Goal: Contribute content: Add original content to the website for others to see

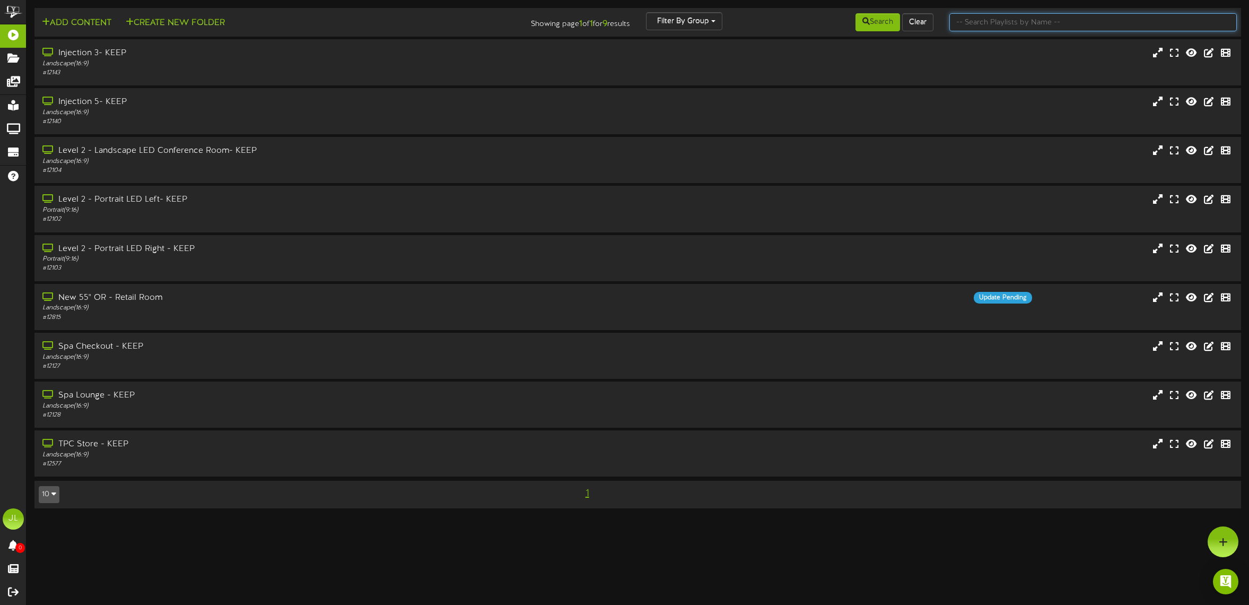
click at [977, 19] on input "text" at bounding box center [1092, 22] width 287 height 18
type input "l"
type input "left"
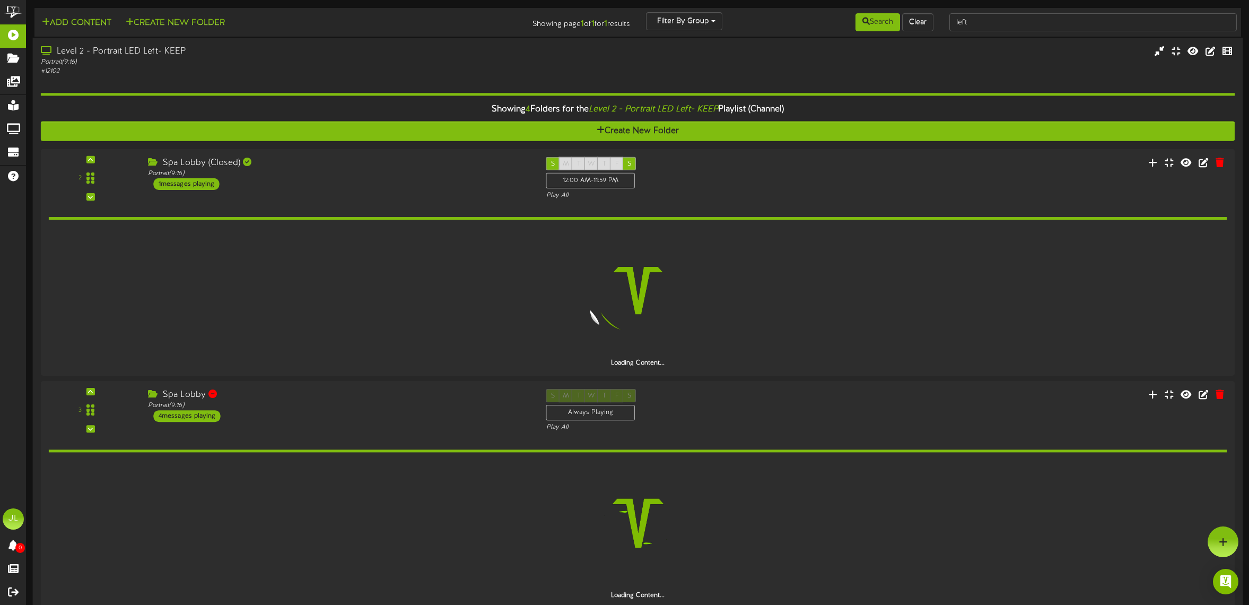
click at [226, 53] on div "Level 2 - Portrait LED Left- KEEP" at bounding box center [285, 52] width 489 height 12
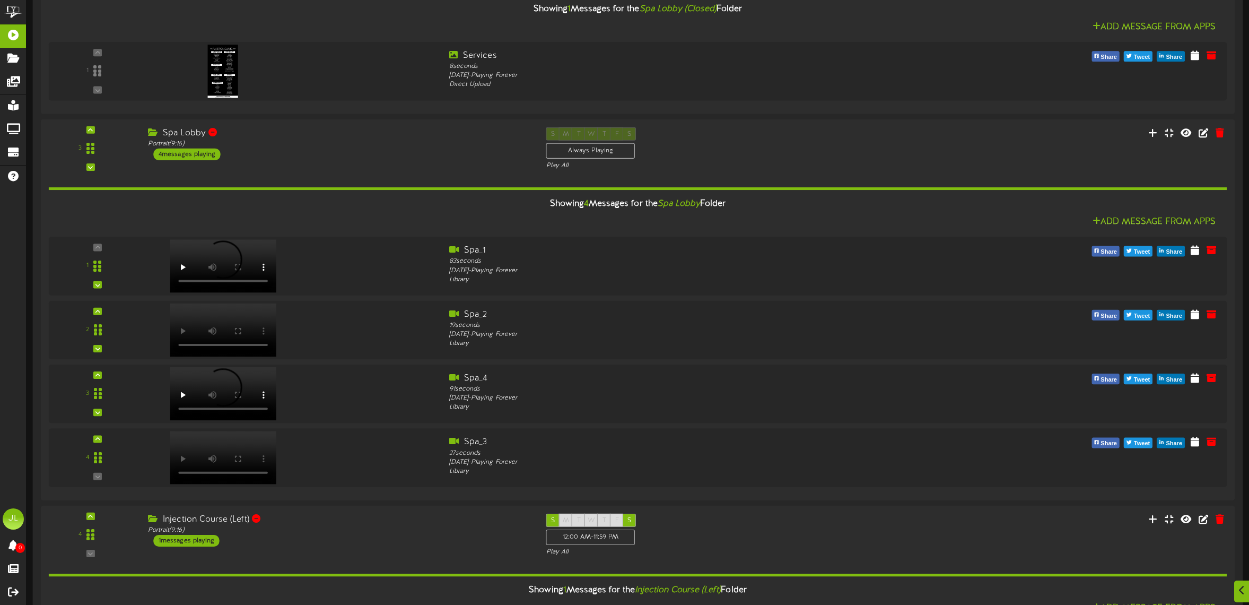
scroll to position [226, 0]
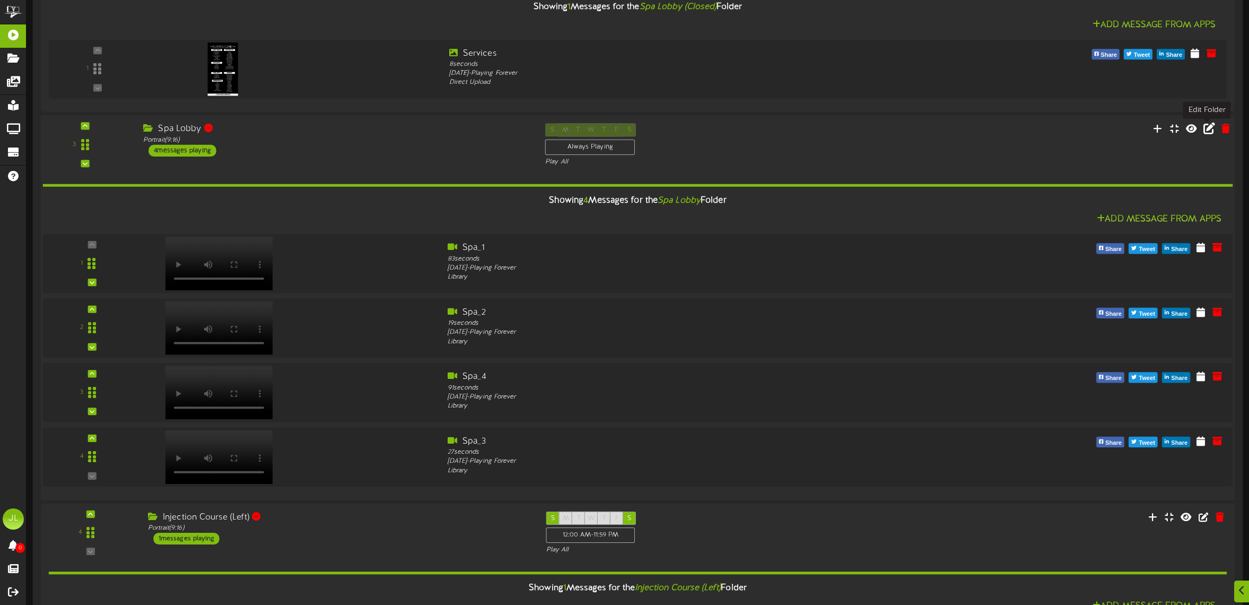
click at [1210, 131] on icon at bounding box center [1210, 129] width 12 height 12
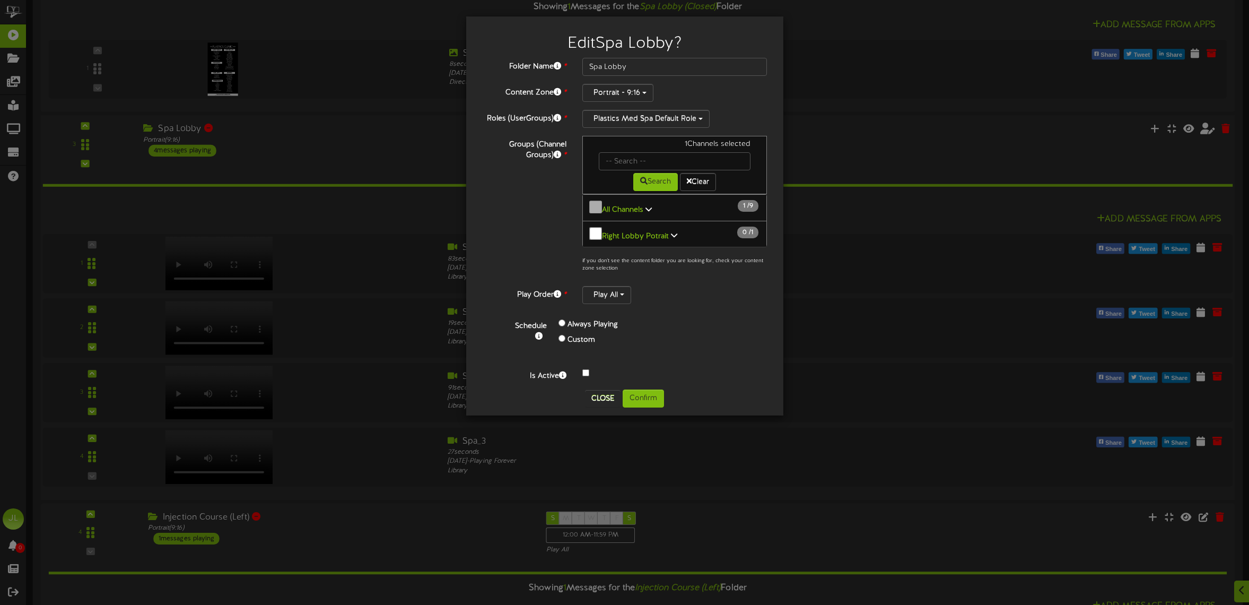
click at [573, 336] on label "Custom" at bounding box center [582, 340] width 28 height 11
click at [566, 334] on div "Custom" at bounding box center [630, 340] width 142 height 15
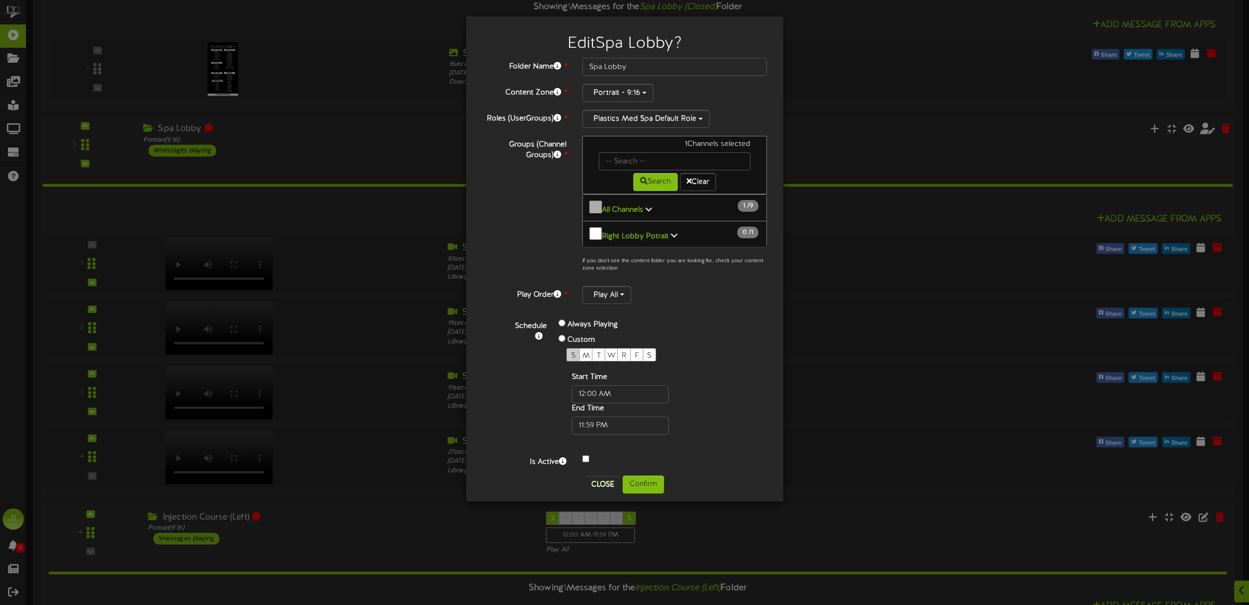
click at [573, 352] on span "S" at bounding box center [573, 356] width 4 height 8
drag, startPoint x: 588, startPoint y: 350, endPoint x: 600, endPoint y: 350, distance: 12.2
click at [588, 352] on span "M" at bounding box center [585, 356] width 7 height 8
click at [601, 350] on div "T" at bounding box center [598, 354] width 13 height 13
click at [614, 352] on span "W" at bounding box center [611, 356] width 8 height 8
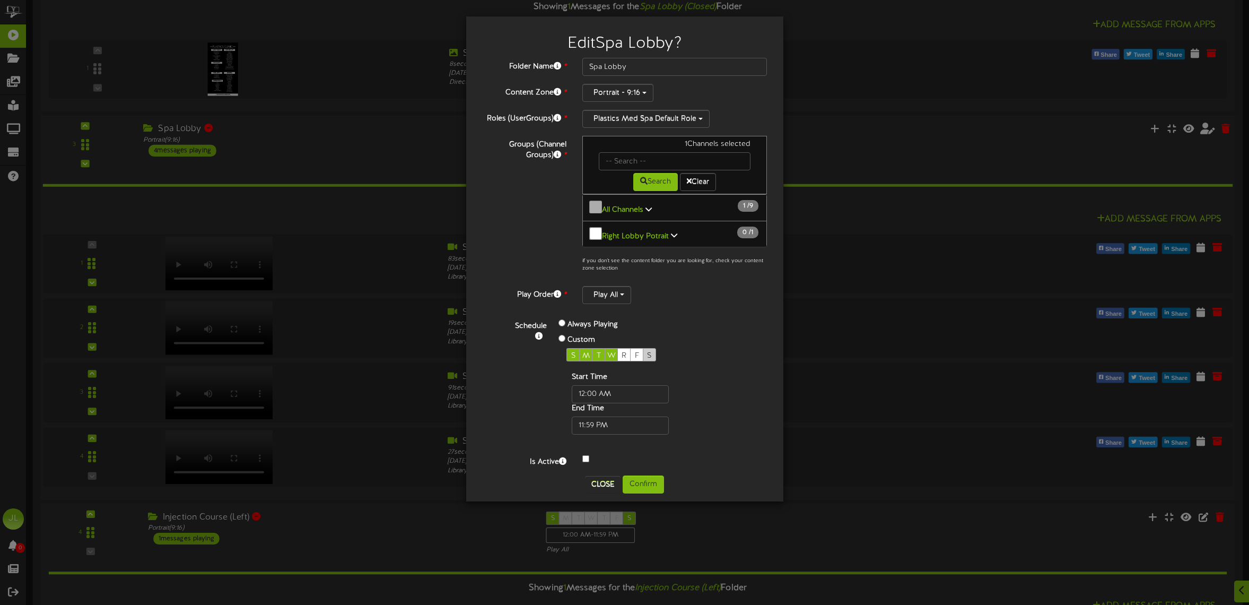
click at [651, 352] on span "S" at bounding box center [649, 356] width 4 height 8
click at [640, 350] on div "F" at bounding box center [636, 354] width 13 height 13
drag, startPoint x: 655, startPoint y: 352, endPoint x: 647, endPoint y: 353, distance: 8.6
click at [655, 352] on div "S" at bounding box center [649, 354] width 13 height 13
click at [571, 353] on span "S" at bounding box center [573, 356] width 4 height 8
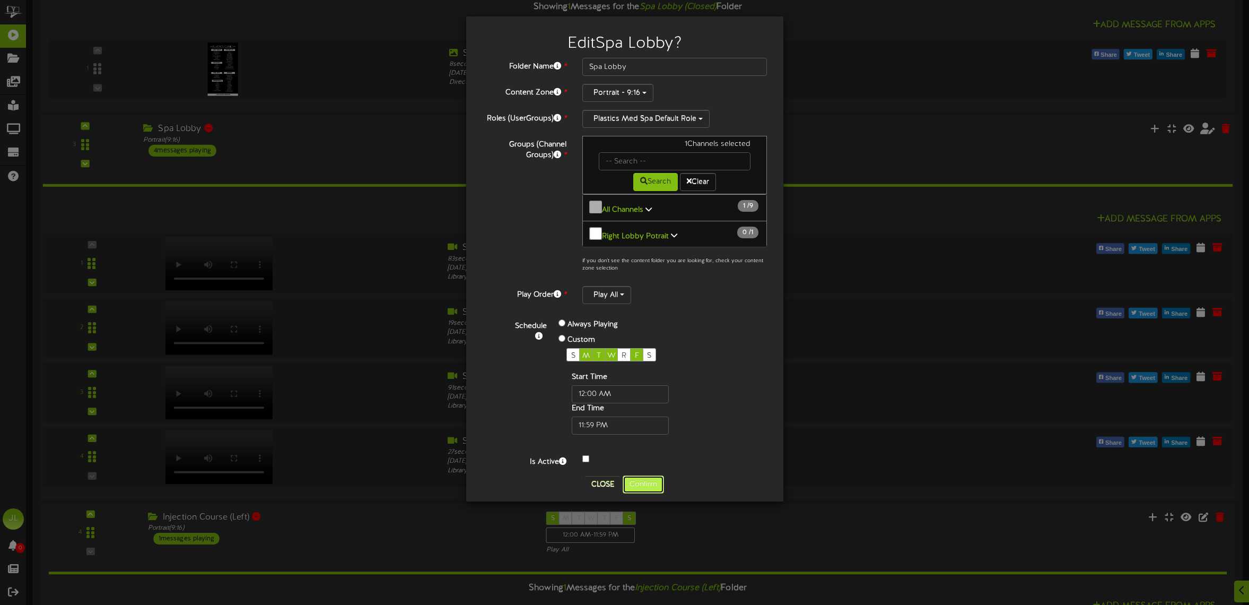
click at [656, 482] on button "Confirm" at bounding box center [643, 484] width 41 height 18
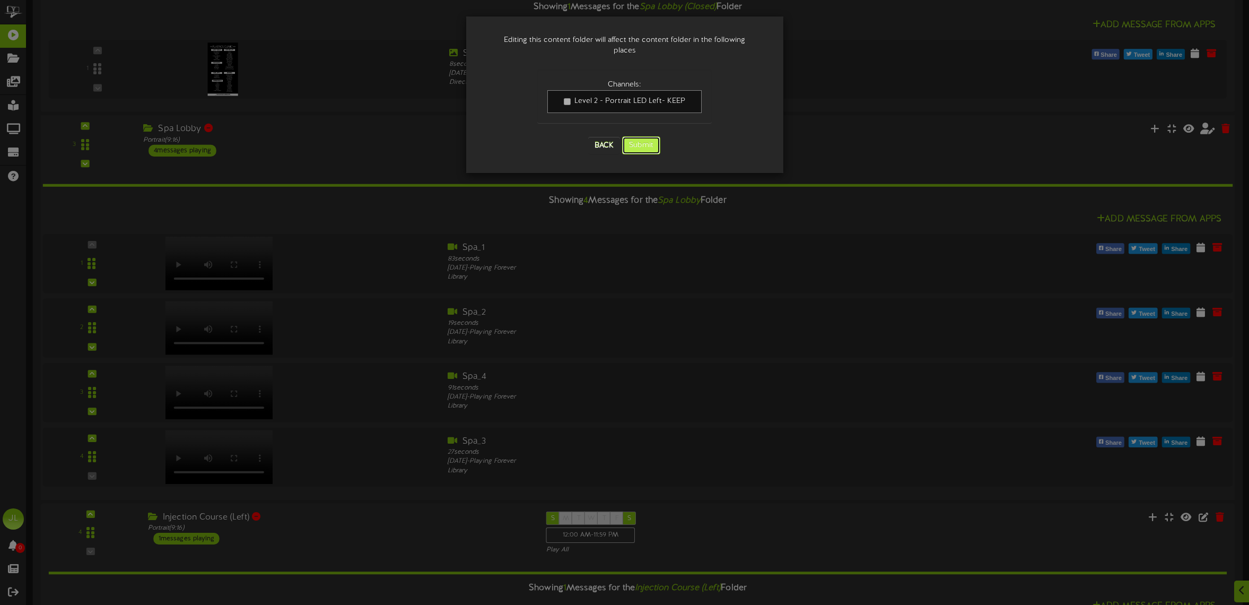
click at [643, 138] on button "Submit" at bounding box center [641, 145] width 38 height 18
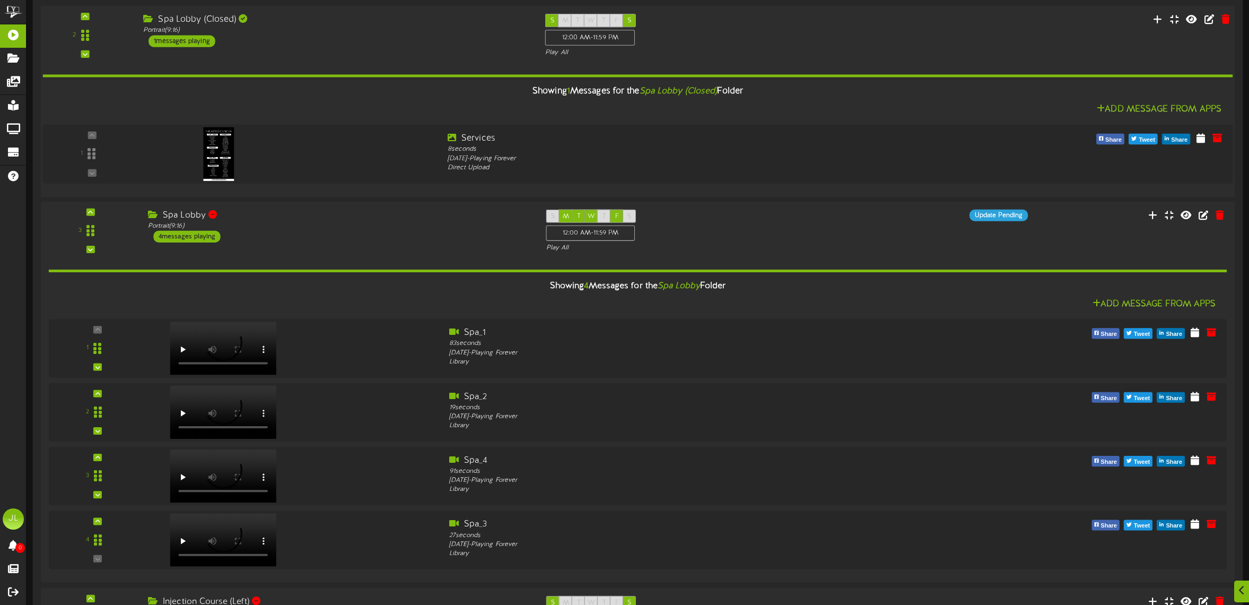
scroll to position [196, 0]
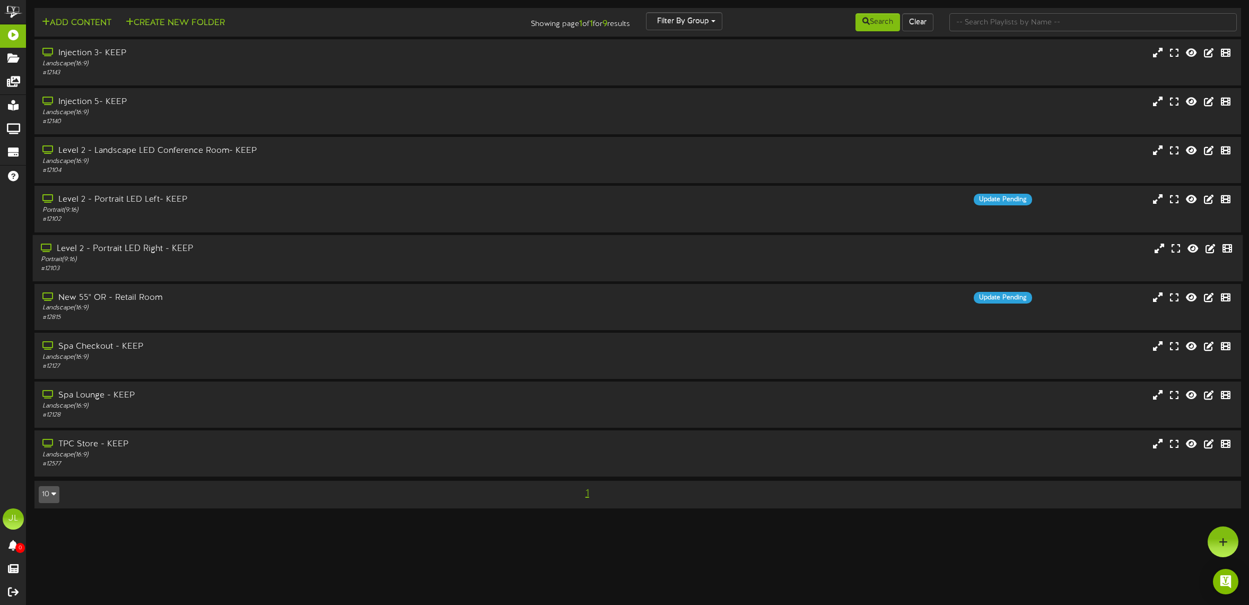
click at [142, 259] on div "Portrait ( 9:16 )" at bounding box center [285, 259] width 489 height 9
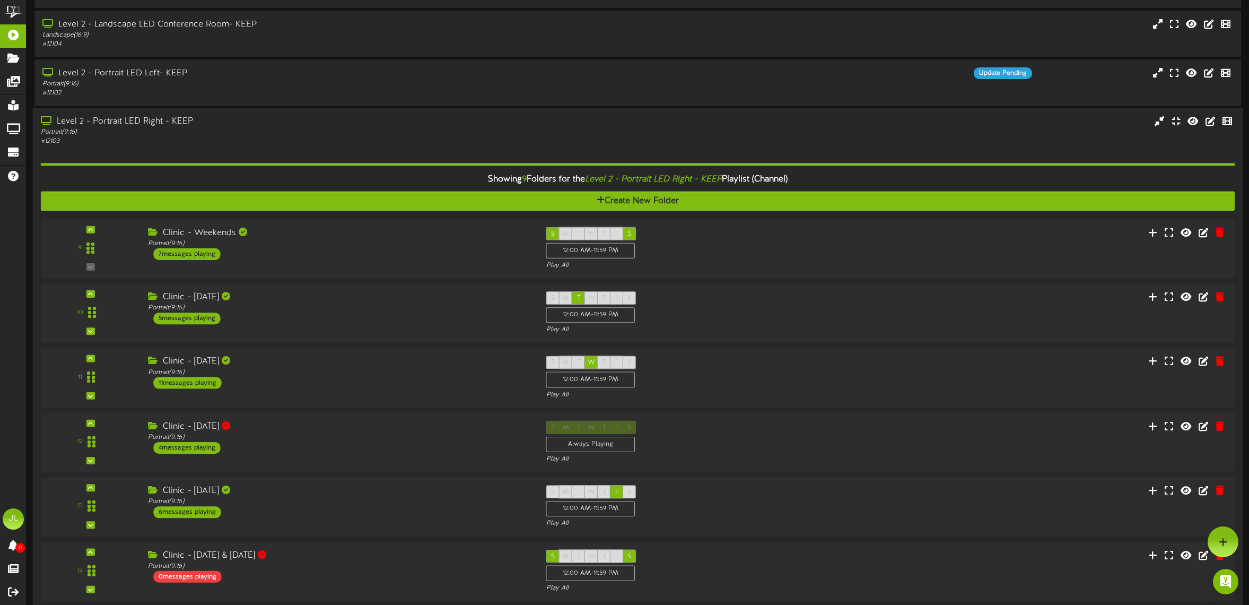
scroll to position [104, 0]
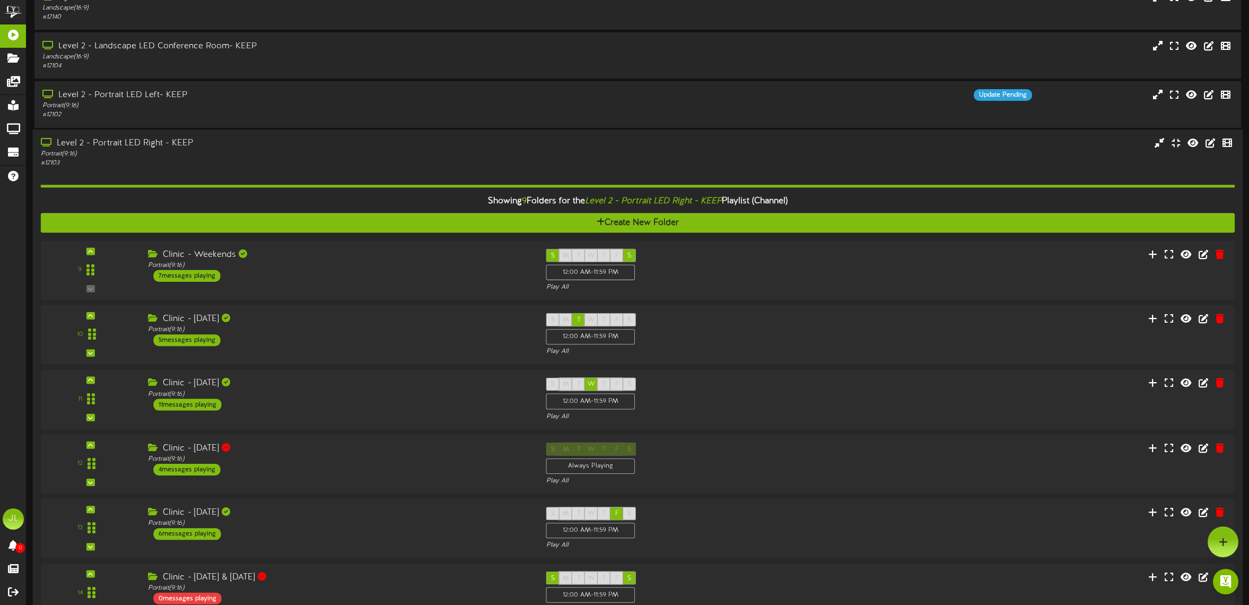
click at [145, 162] on div "# 12103" at bounding box center [285, 163] width 489 height 9
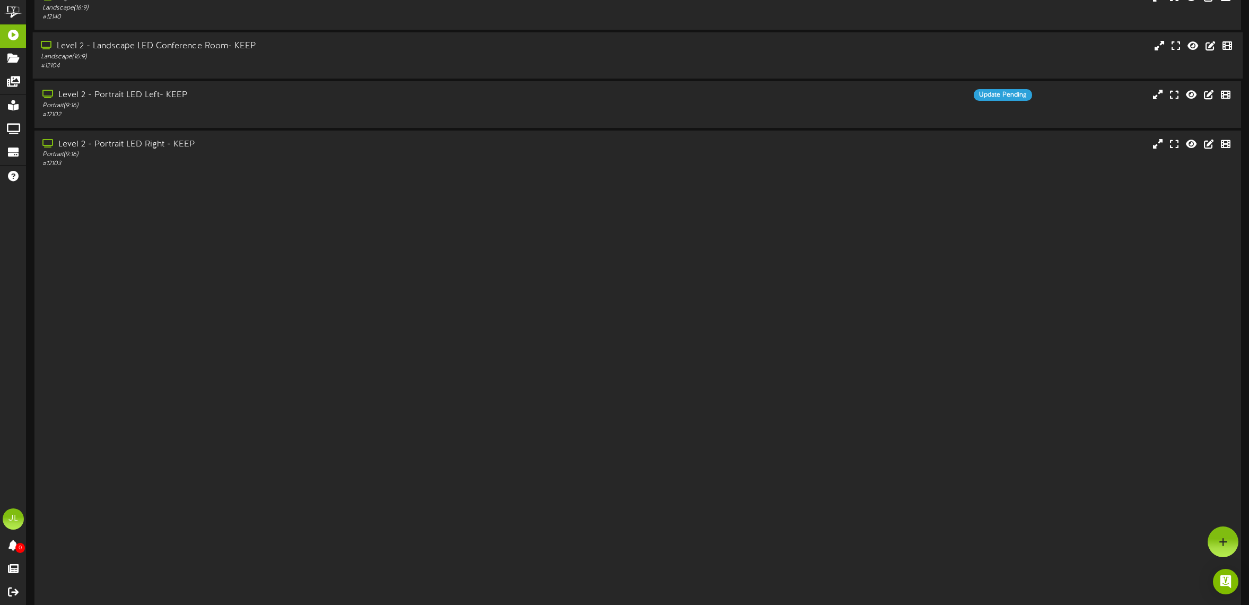
scroll to position [0, 0]
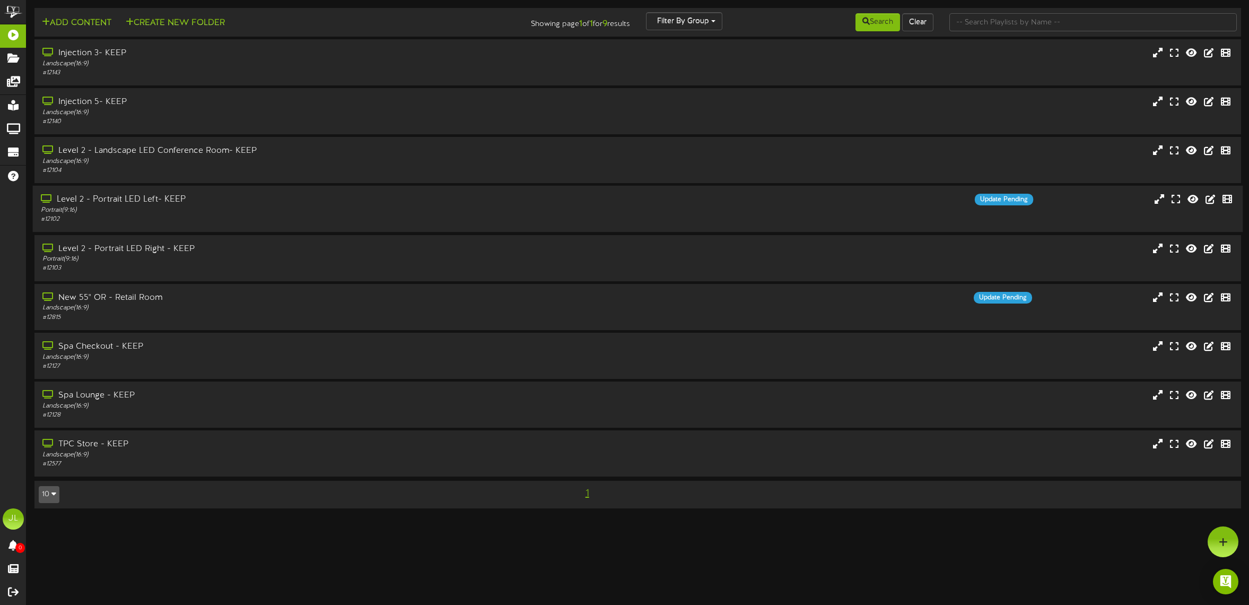
click at [160, 211] on div "Portrait ( 9:16 )" at bounding box center [285, 210] width 489 height 9
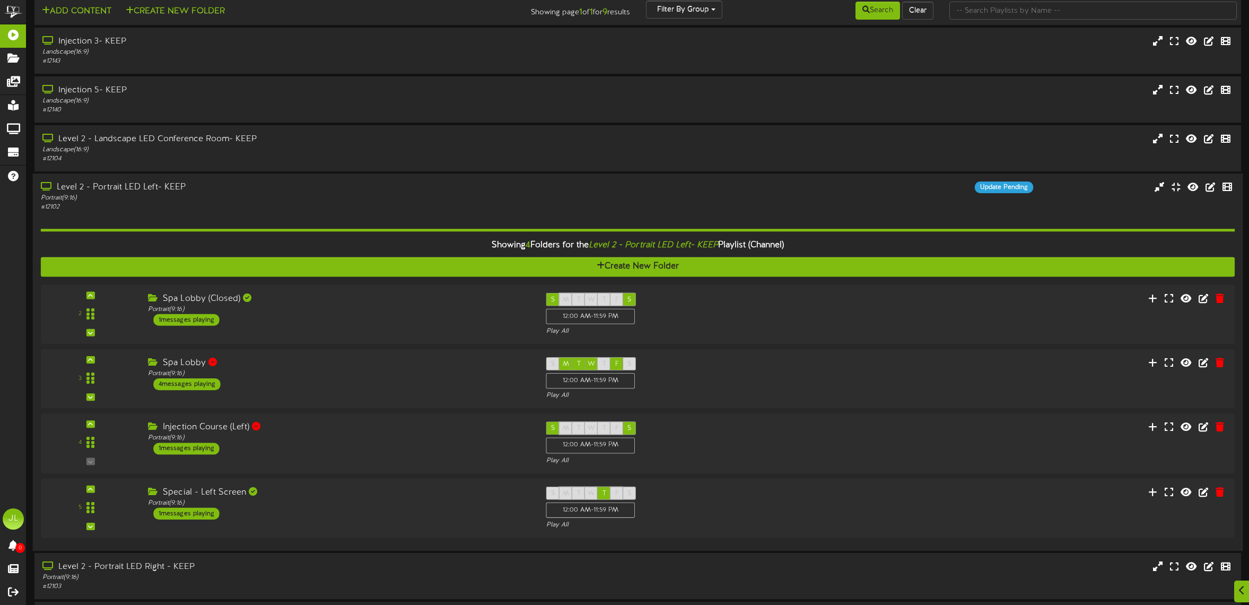
scroll to position [12, 0]
click at [332, 458] on div "4 ( 9:16" at bounding box center [637, 442] width 1206 height 43
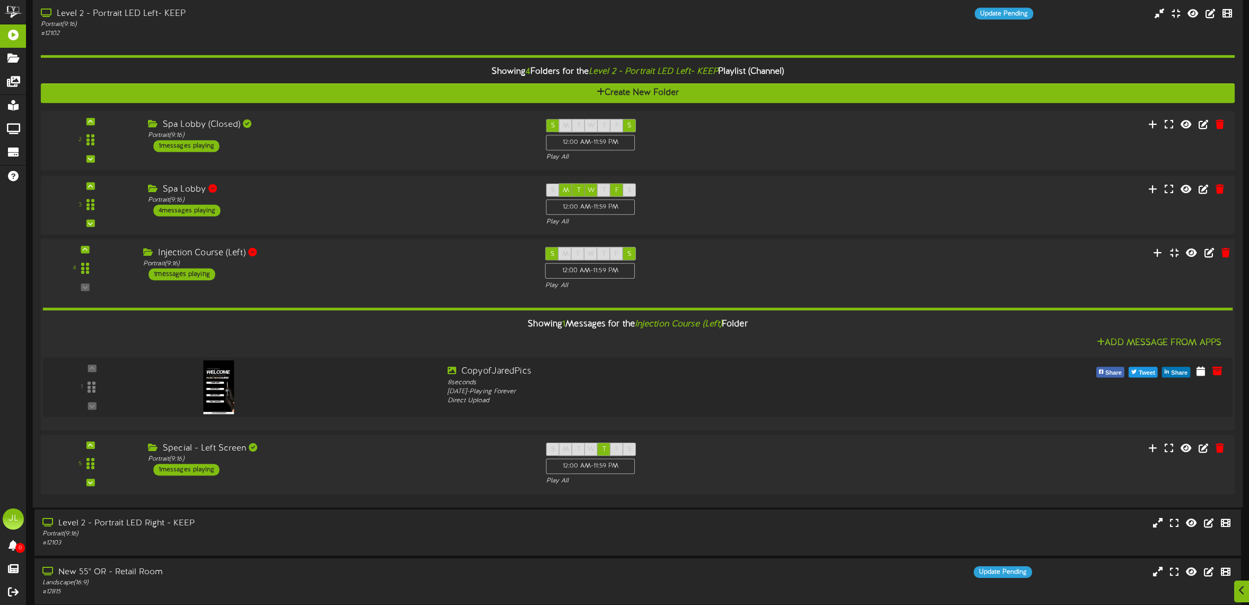
scroll to position [304, 0]
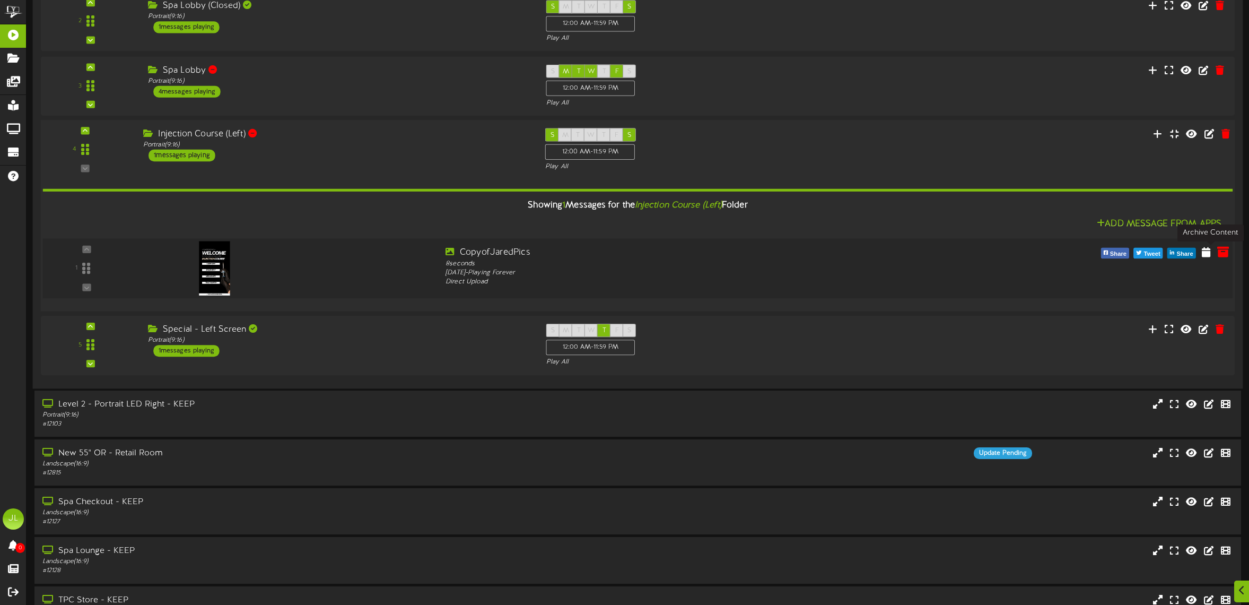
click at [1216, 254] on button at bounding box center [1223, 254] width 18 height 17
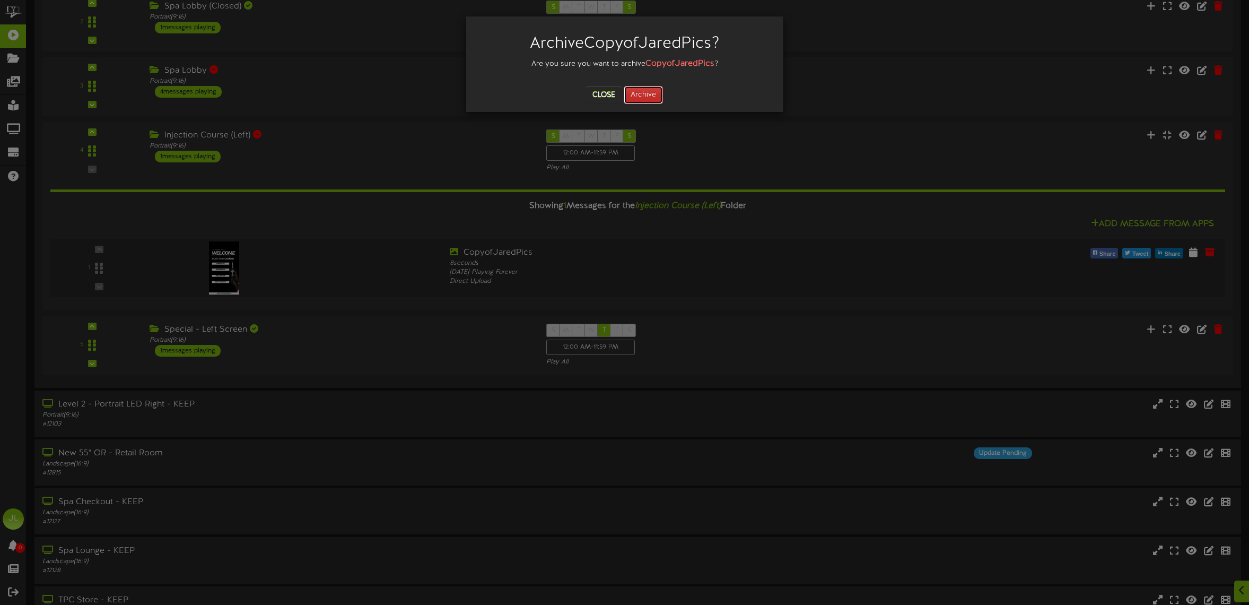
click at [652, 92] on button "Archive" at bounding box center [643, 95] width 39 height 18
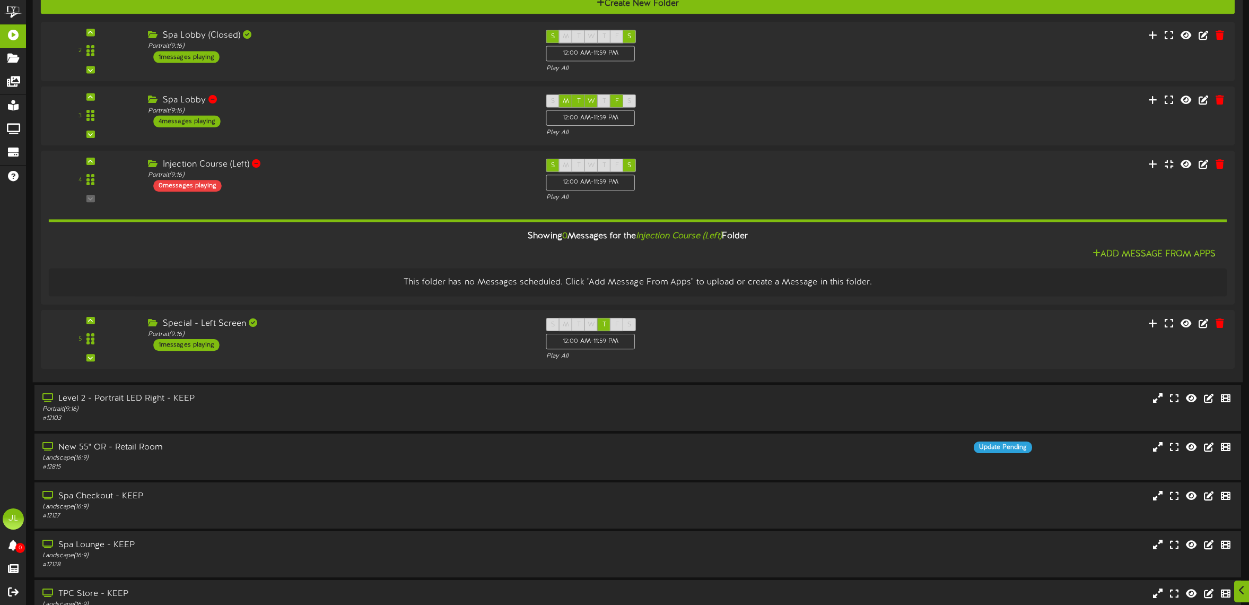
scroll to position [317, 0]
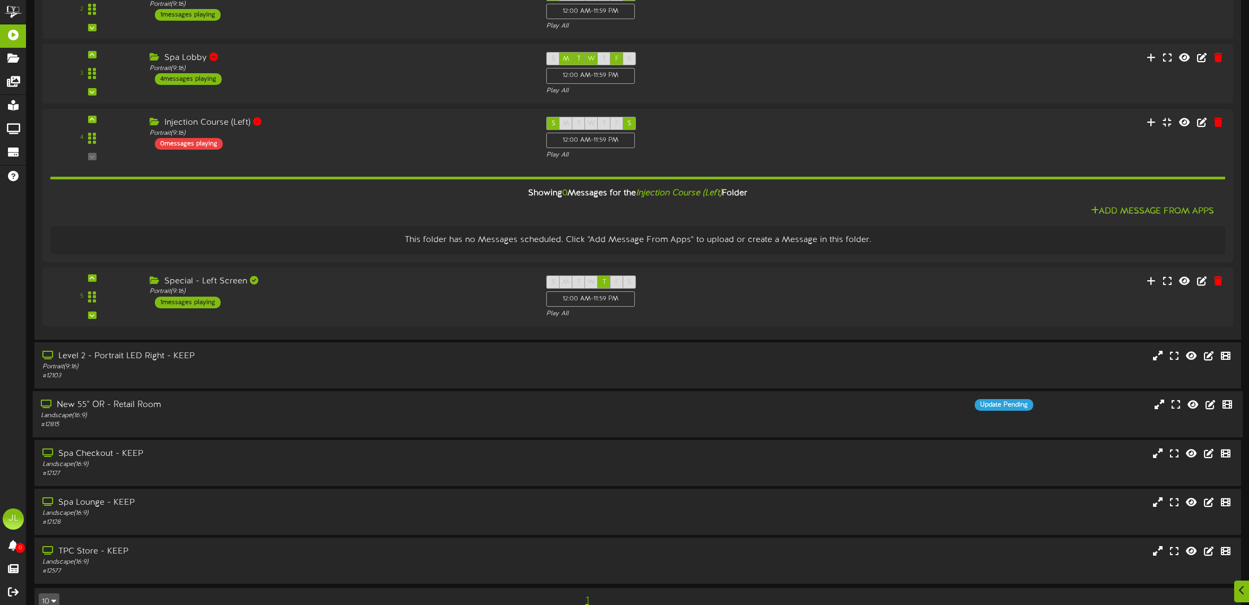
click at [398, 403] on div "New 55" OR - Retail Room" at bounding box center [285, 405] width 489 height 12
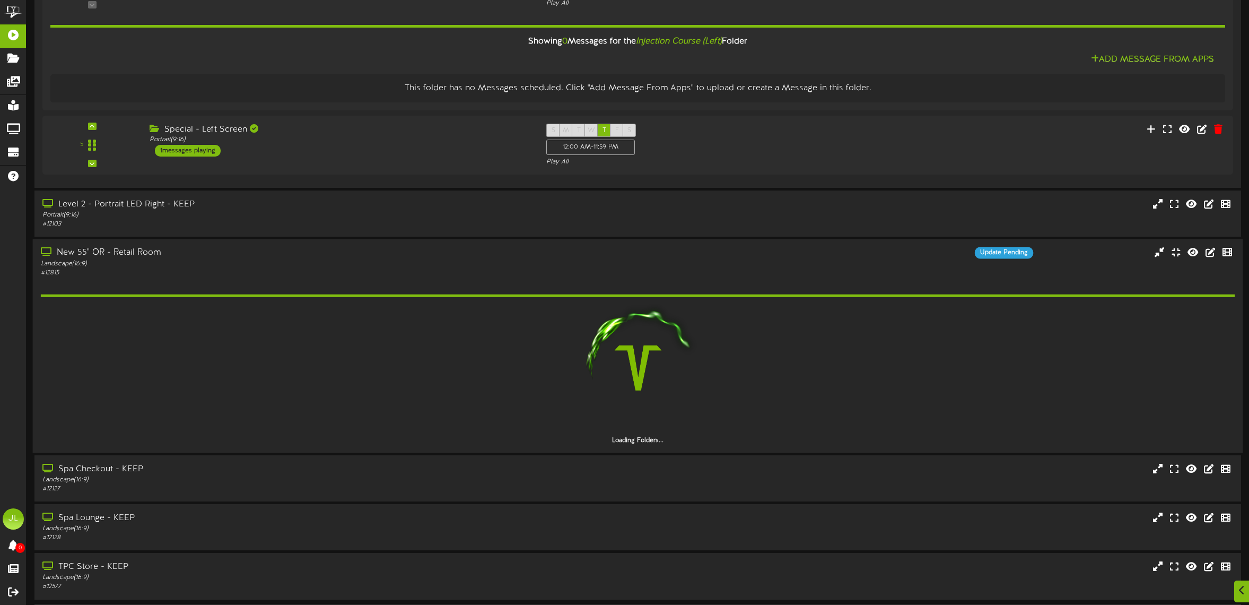
scroll to position [439, 0]
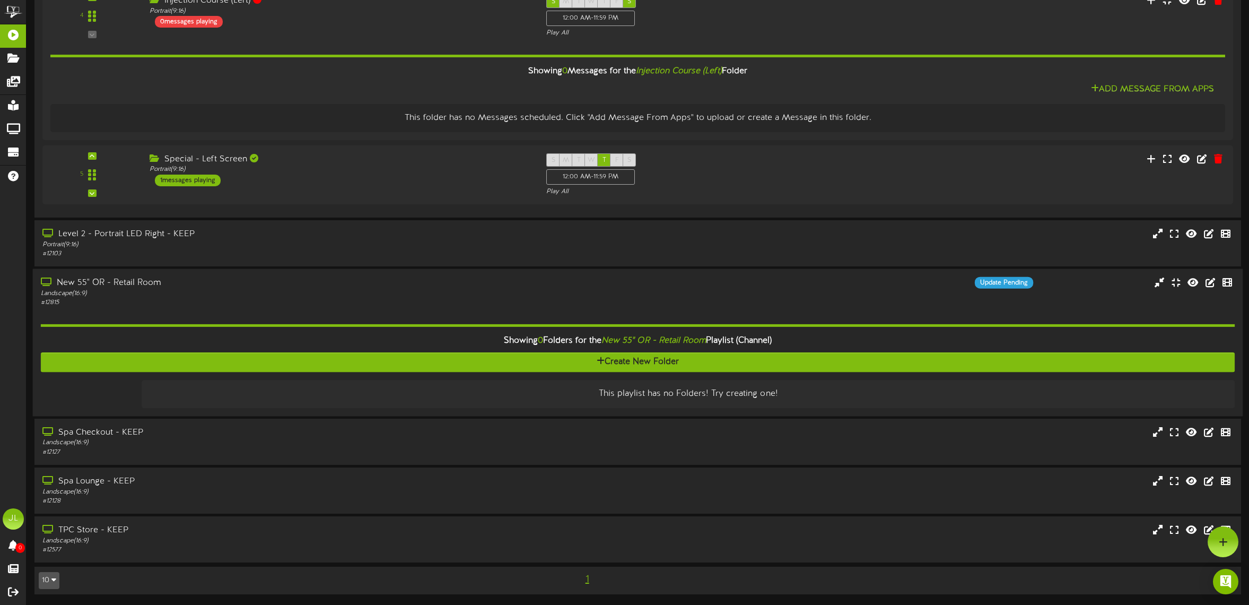
click at [338, 299] on div "# 12815" at bounding box center [285, 302] width 489 height 9
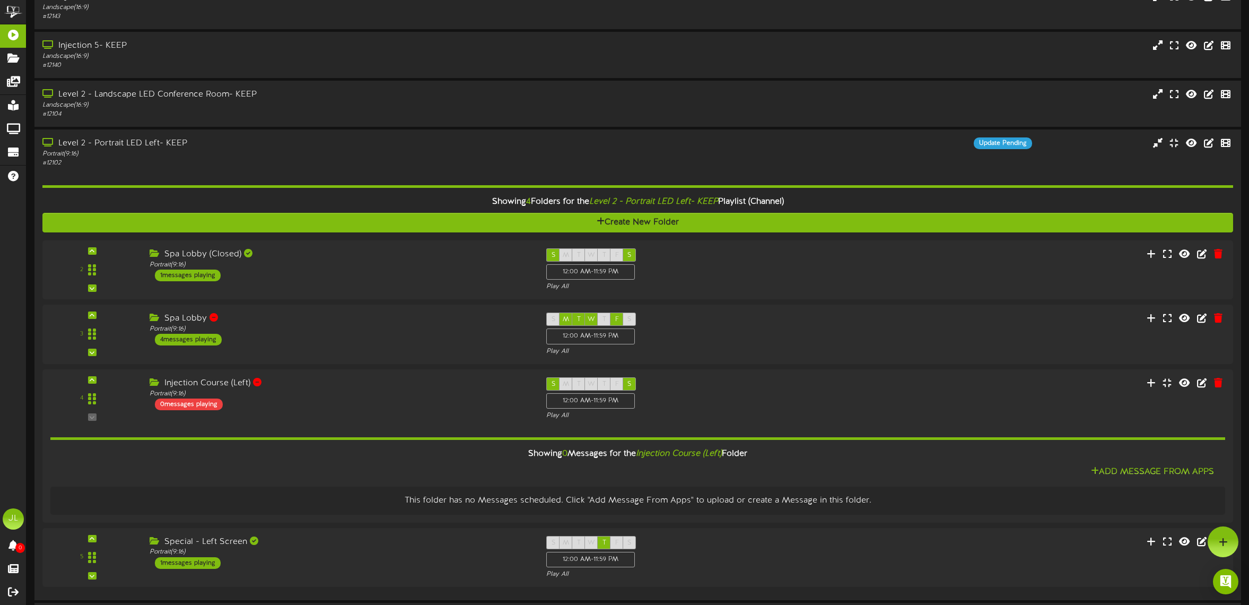
scroll to position [0, 0]
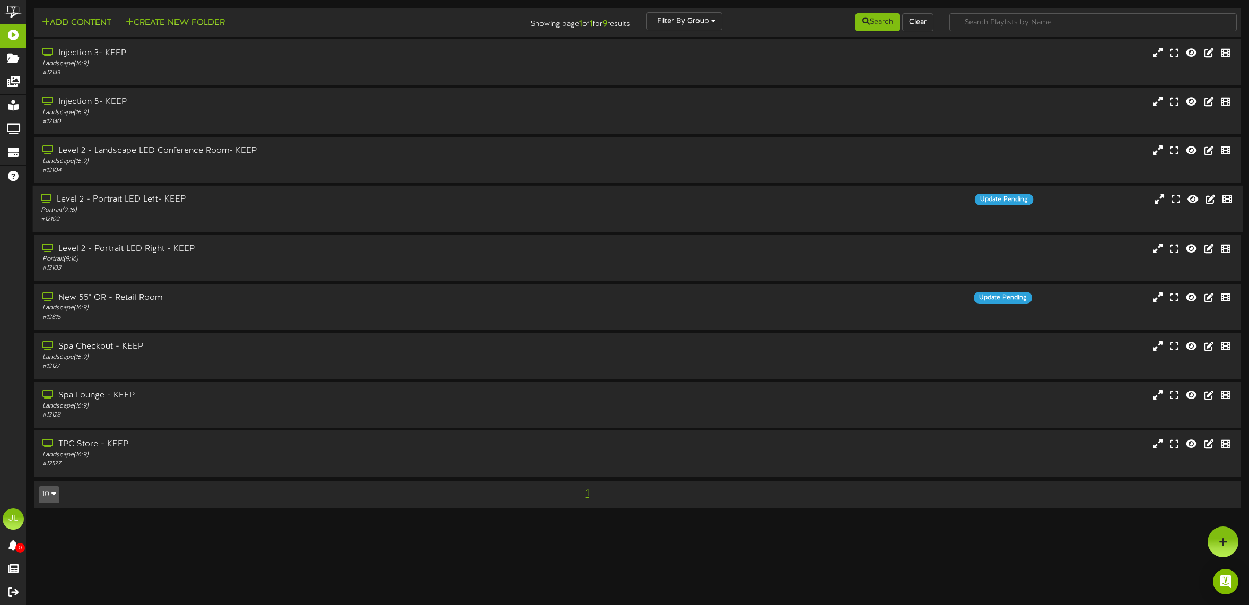
click at [255, 194] on div "Level 2 - Portrait LED Left- KEEP" at bounding box center [285, 200] width 489 height 12
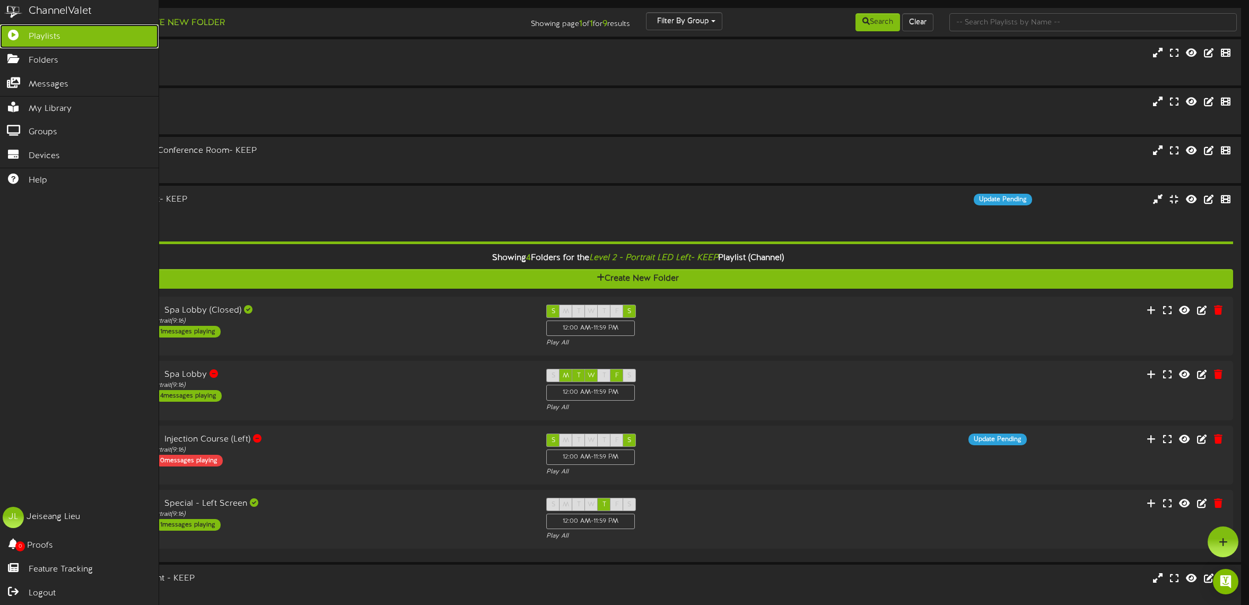
click at [13, 40] on link "Playlists" at bounding box center [79, 36] width 159 height 24
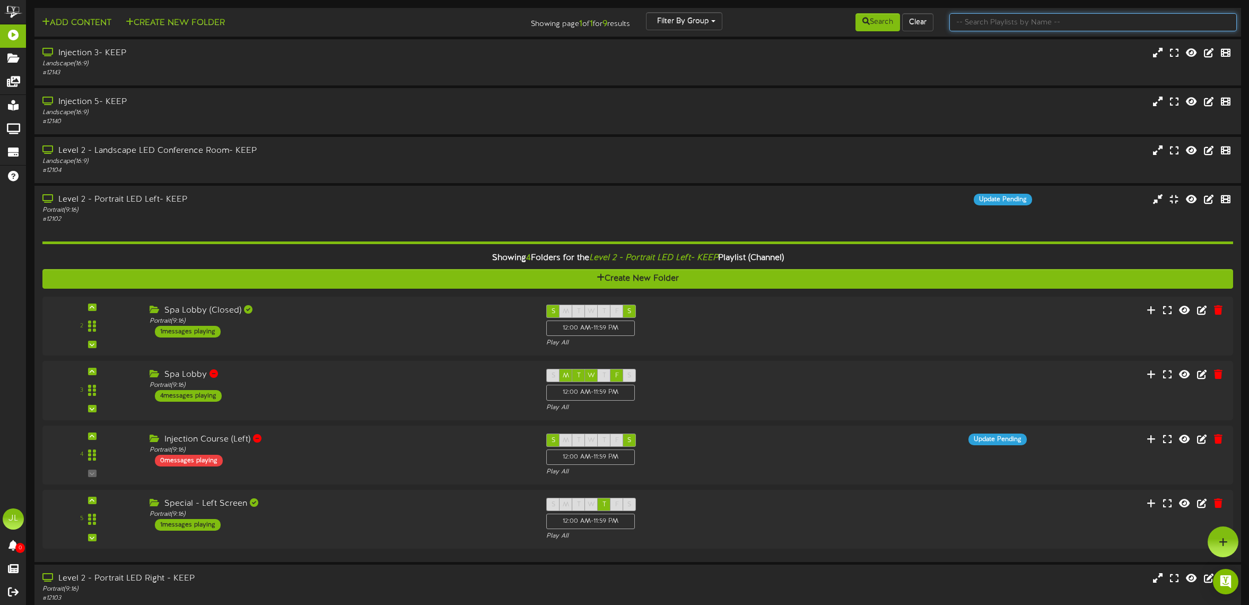
click at [983, 28] on input "text" at bounding box center [1092, 22] width 287 height 18
type input "r"
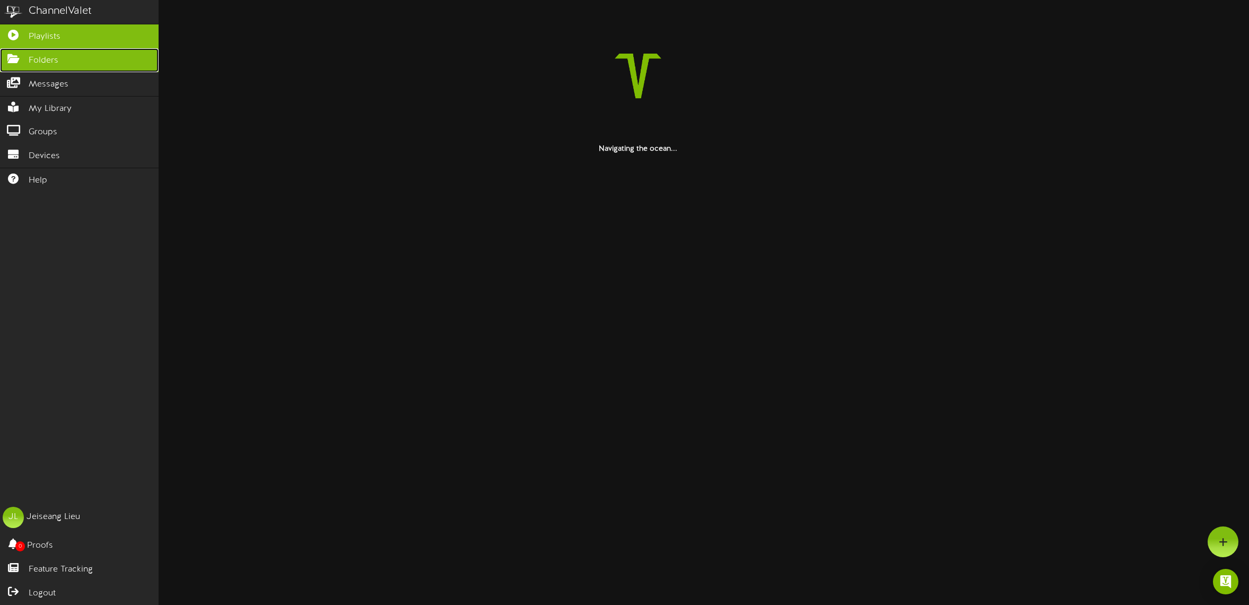
click at [7, 61] on icon at bounding box center [13, 58] width 27 height 8
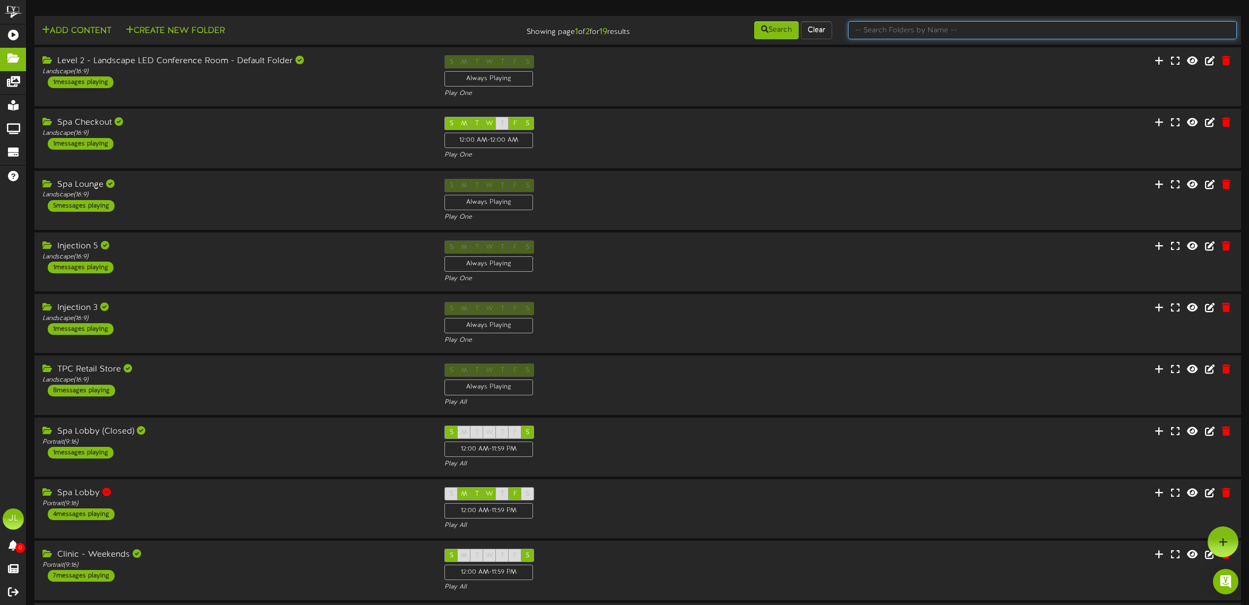
click at [884, 31] on input "text" at bounding box center [1042, 30] width 389 height 18
type input "special"
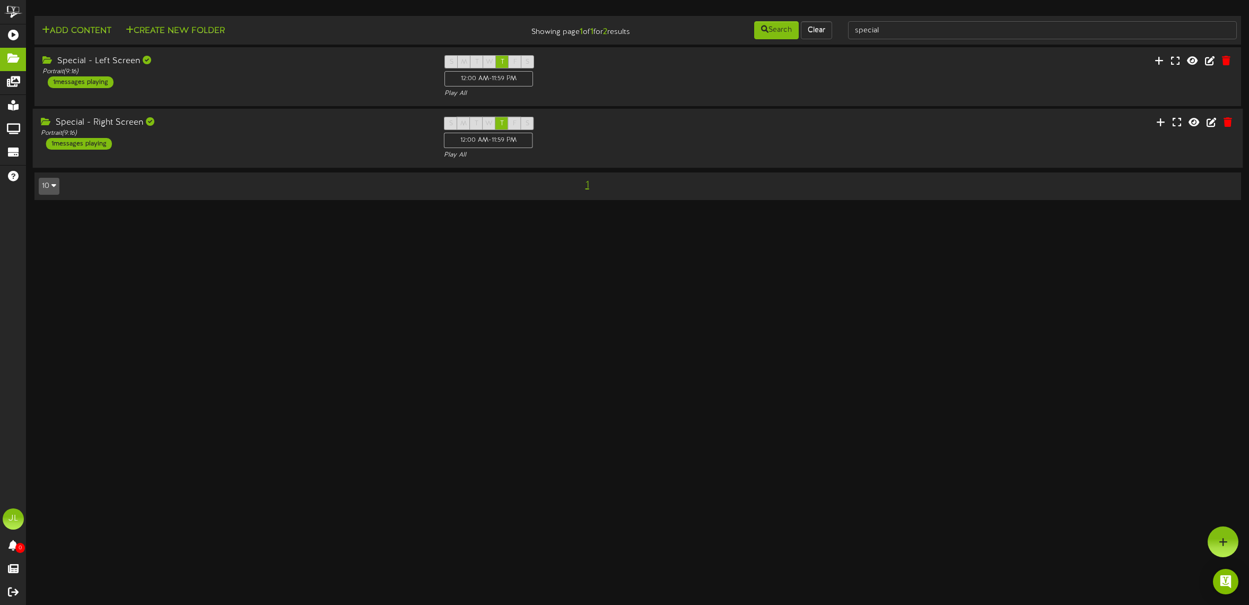
click at [248, 137] on div "Portrait ( 9:16 )" at bounding box center [235, 133] width 388 height 9
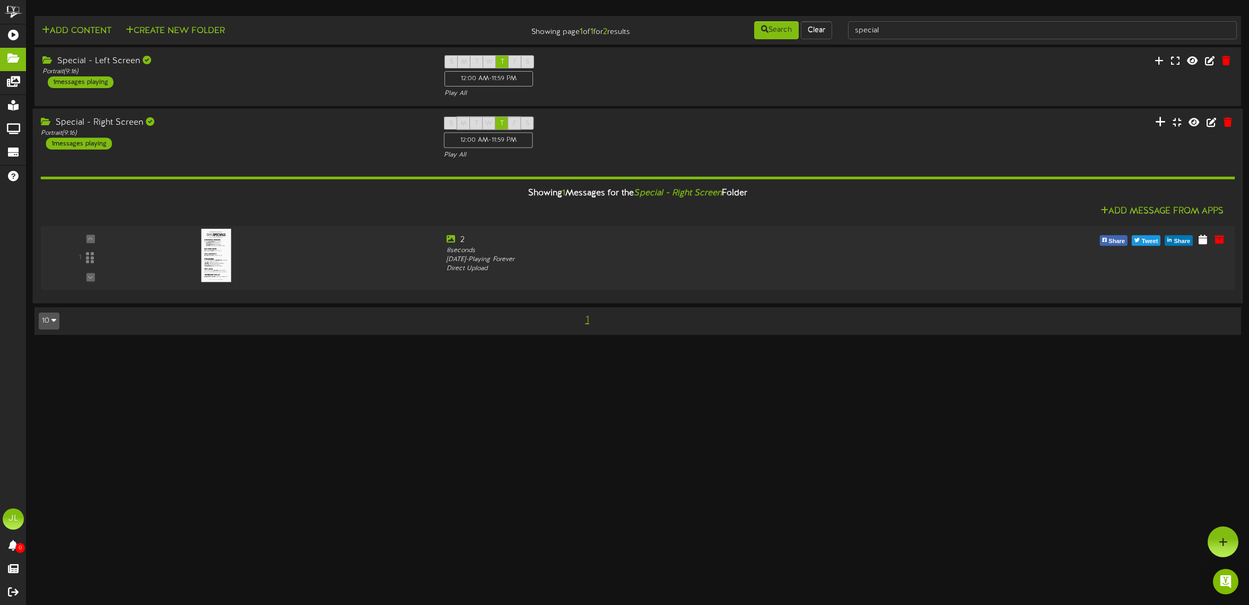
click at [1167, 127] on button at bounding box center [1160, 123] width 17 height 16
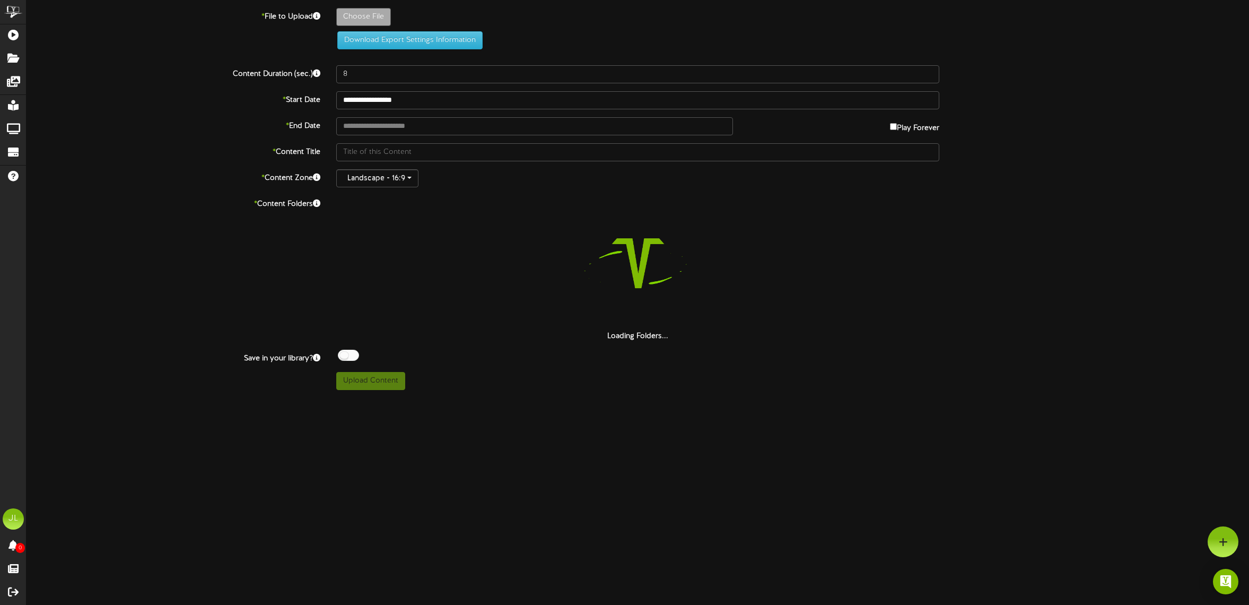
click at [360, 7] on div "**********" at bounding box center [638, 195] width 1223 height 390
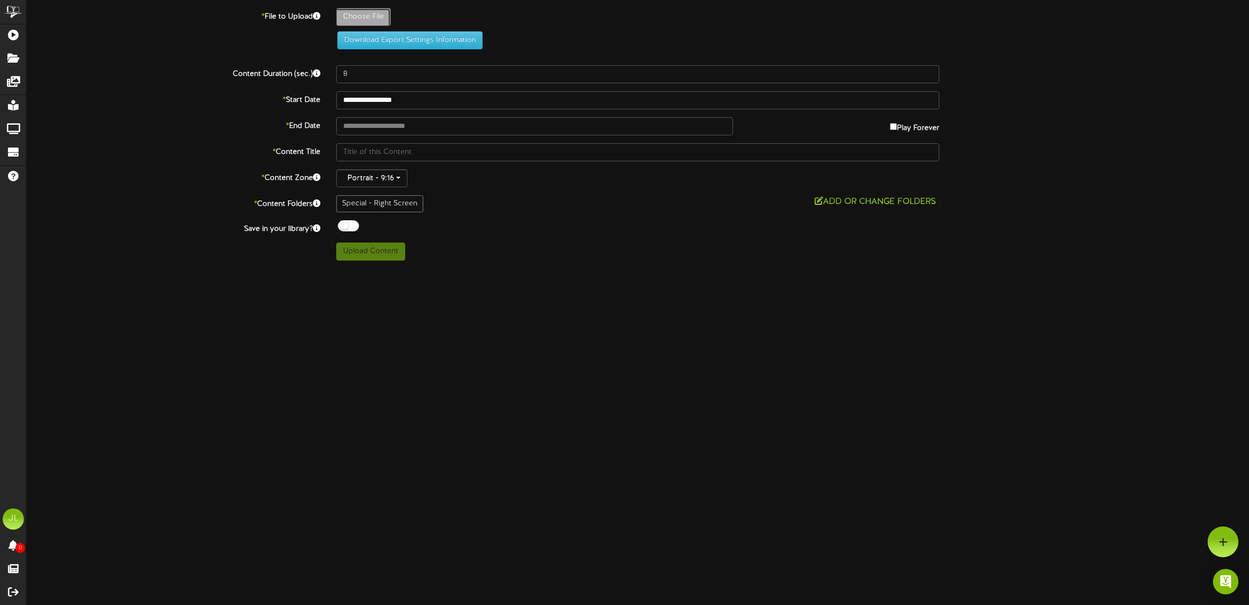
type input "**********"
type input "2"
click at [340, 228] on div at bounding box center [348, 225] width 21 height 11
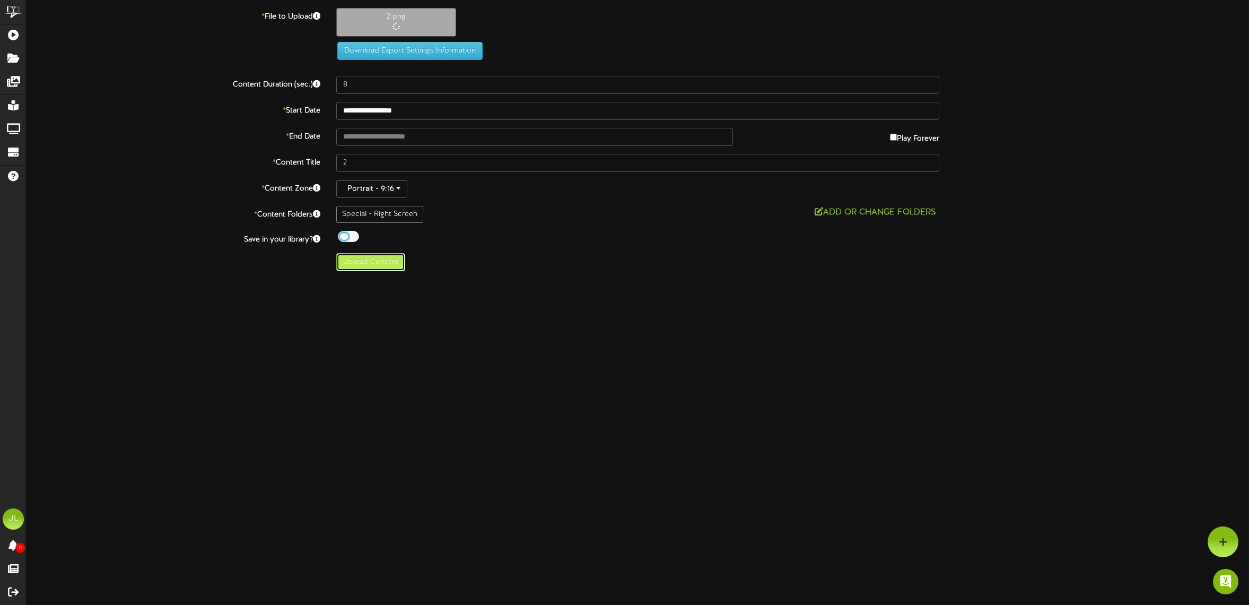
click at [393, 268] on button "Upload Content" at bounding box center [370, 262] width 69 height 18
type input "**********"
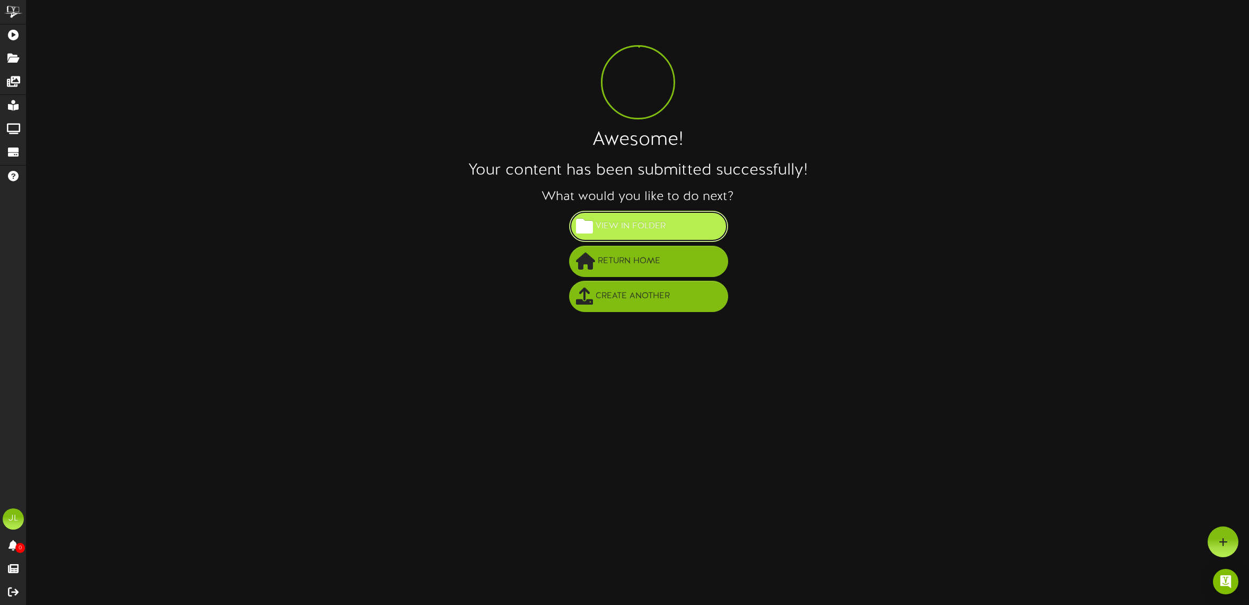
click at [640, 232] on span "View in Folder" at bounding box center [630, 226] width 75 height 18
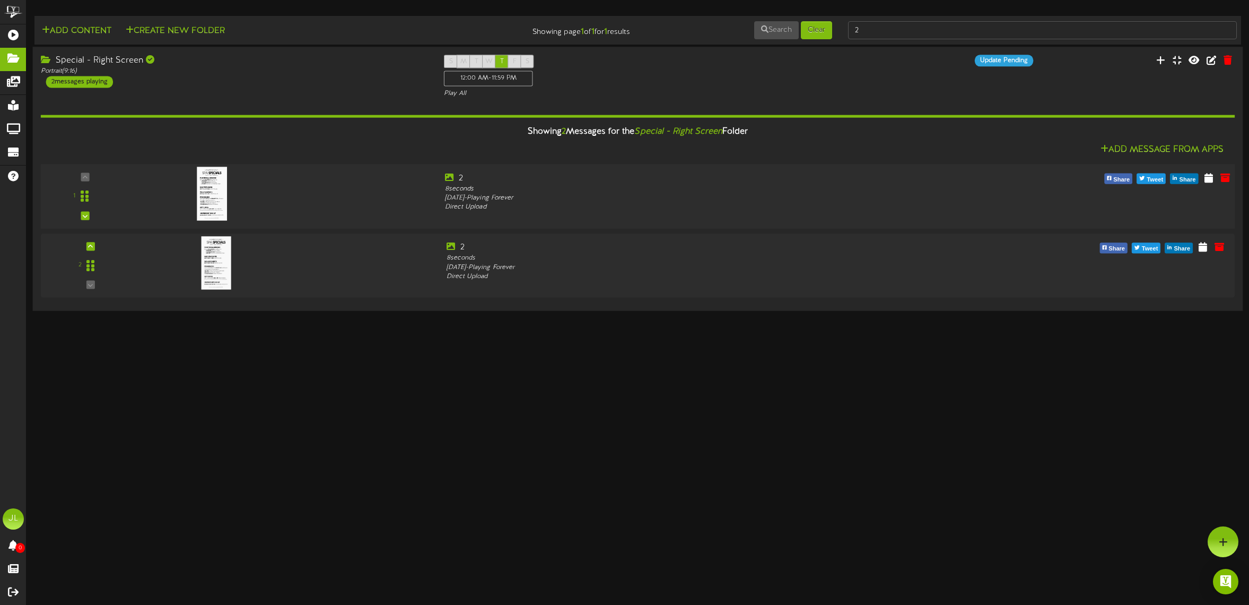
click at [214, 197] on img at bounding box center [212, 194] width 30 height 54
click at [1230, 180] on icon at bounding box center [1225, 177] width 12 height 12
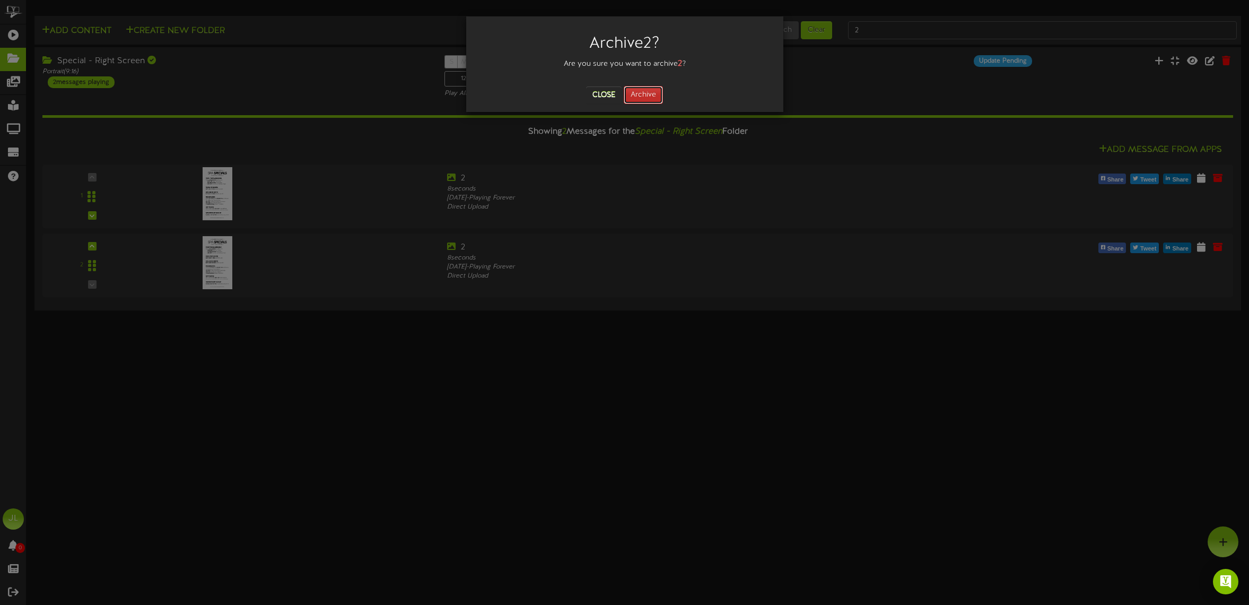
click at [635, 90] on button "Archive" at bounding box center [643, 95] width 39 height 18
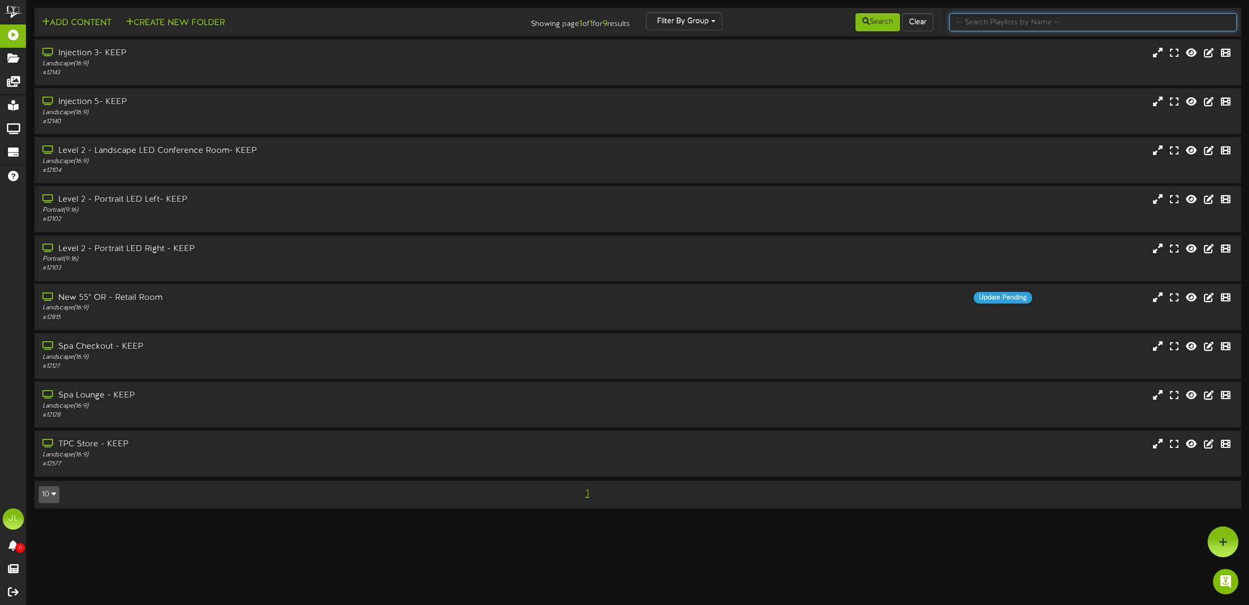
click at [1020, 20] on input "text" at bounding box center [1092, 22] width 287 height 18
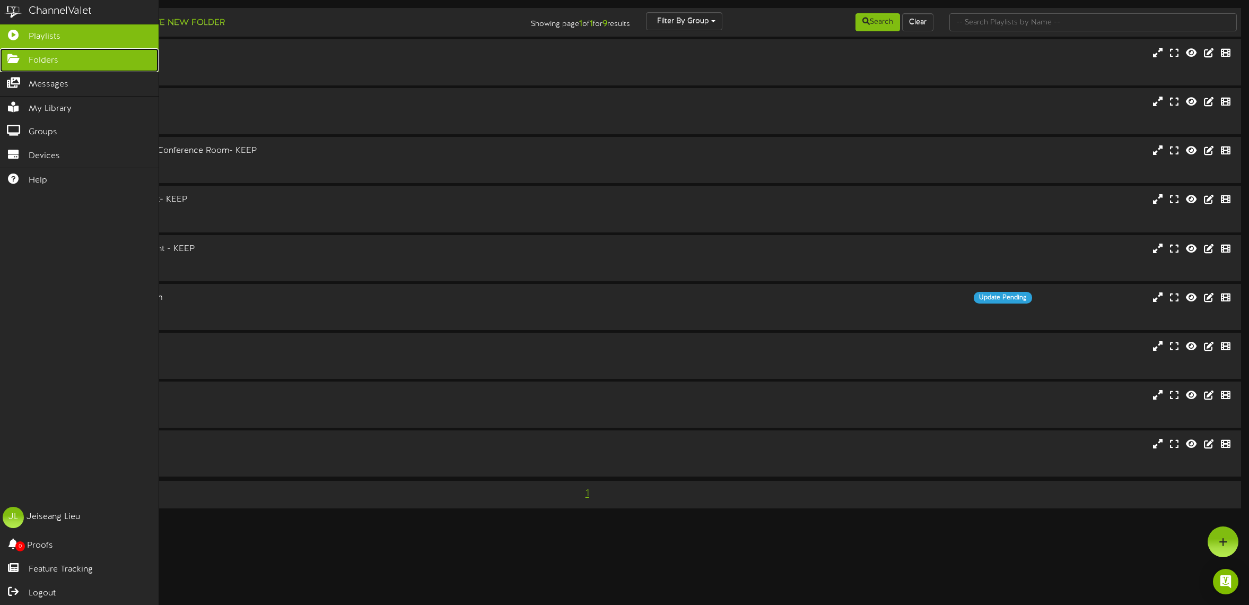
click at [13, 57] on icon at bounding box center [13, 58] width 27 height 8
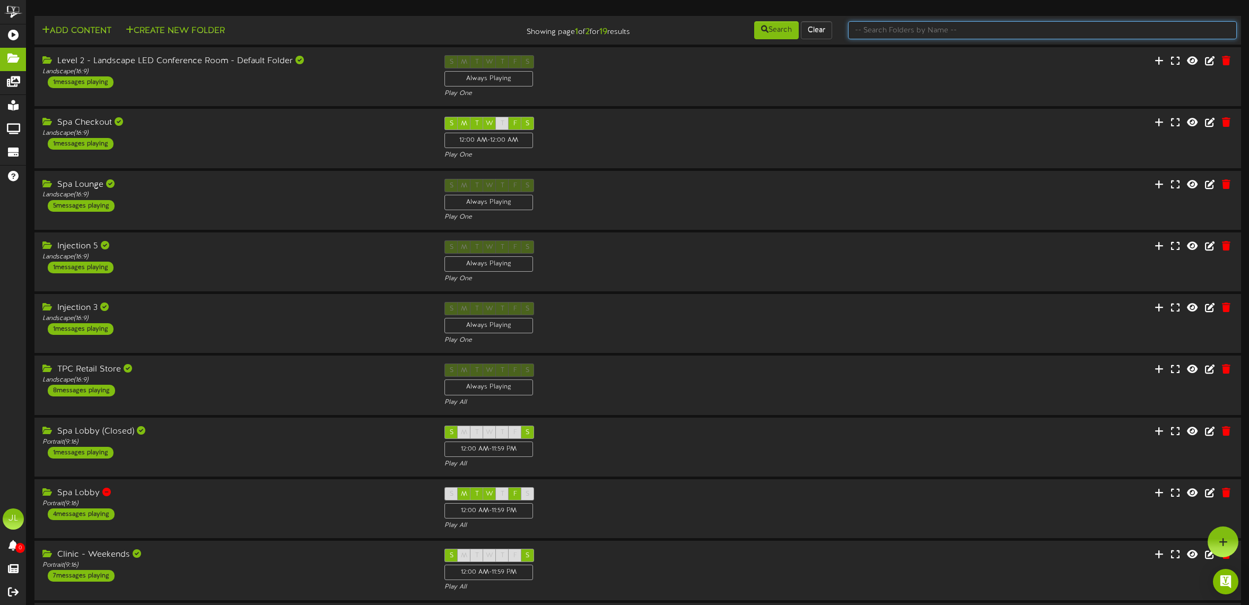
click at [951, 34] on input "text" at bounding box center [1042, 30] width 389 height 18
type input "portrait"
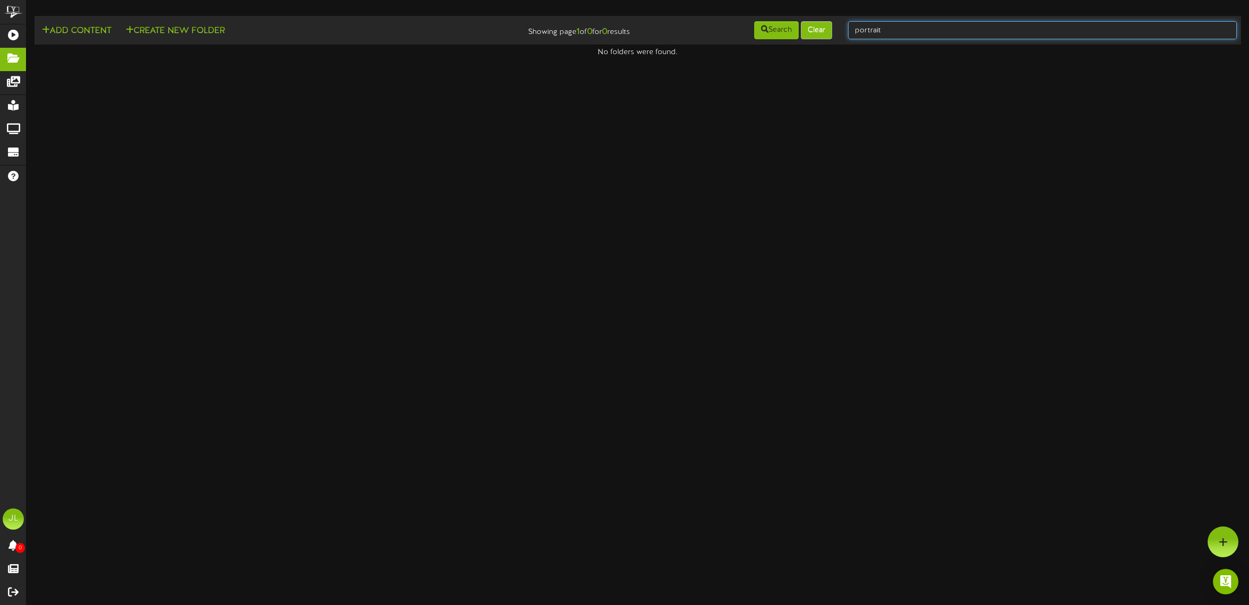
drag, startPoint x: 908, startPoint y: 31, endPoint x: 826, endPoint y: 26, distance: 81.3
click at [826, 26] on div "Add Content Create New Folder Showing page 1 of 0 for 0 results Search Clear po…" at bounding box center [638, 30] width 1214 height 20
type input "left"
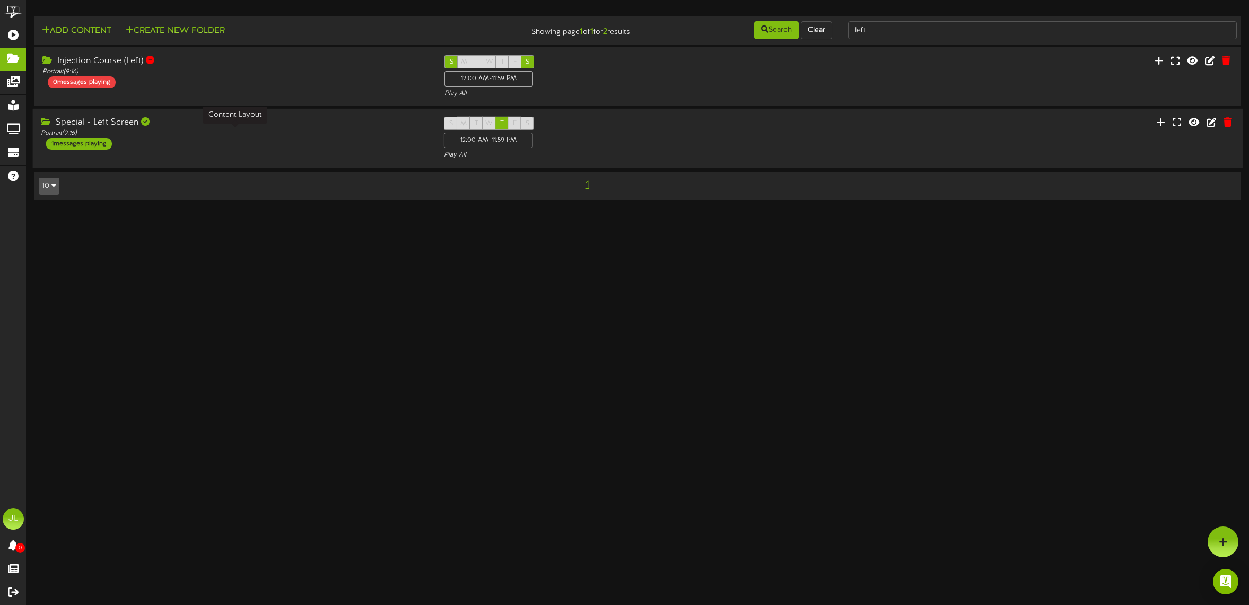
click at [256, 137] on div "Portrait ( 9:16 )" at bounding box center [235, 133] width 388 height 9
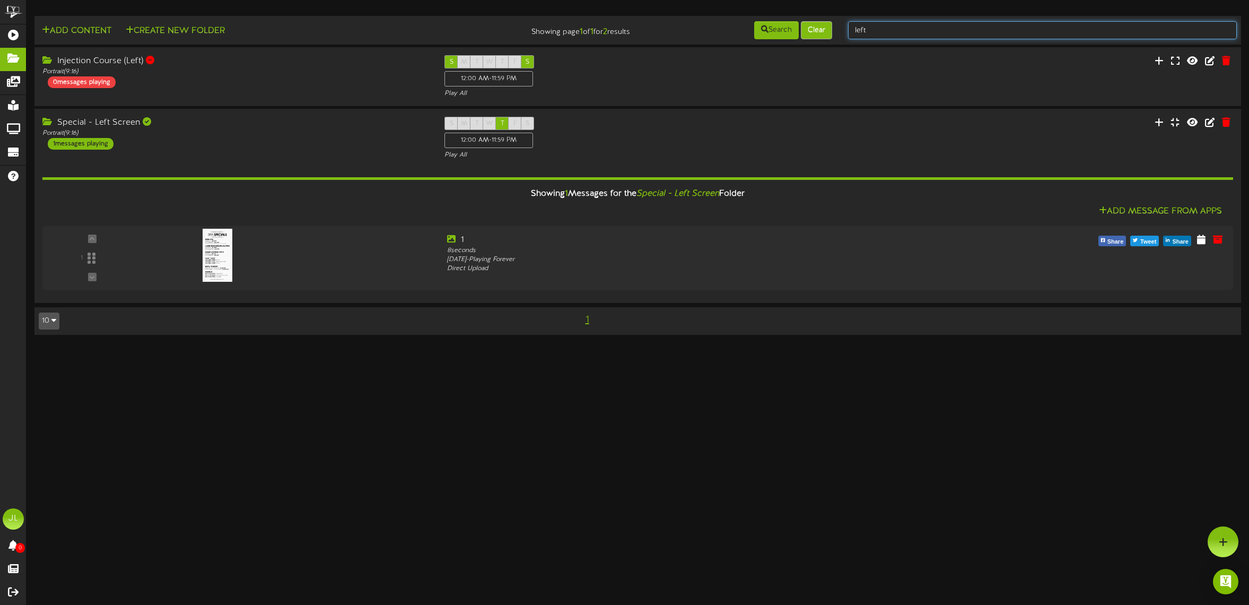
drag, startPoint x: 886, startPoint y: 31, endPoint x: 814, endPoint y: 27, distance: 71.7
click at [815, 27] on div "Add Content Create New Folder Showing page 1 of 1 for 2 results Search Clear le…" at bounding box center [638, 30] width 1214 height 20
type input "right"
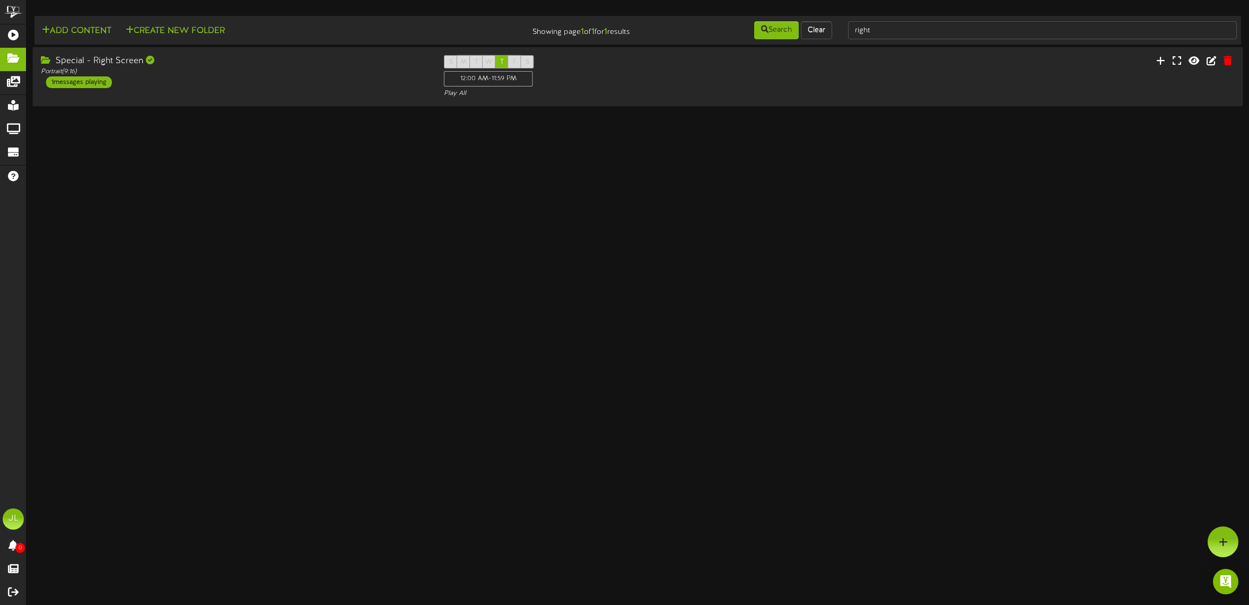
click at [284, 80] on div "Special - Right Screen Portrait ( 9:16 ) 1 messages playing" at bounding box center [235, 71] width 404 height 33
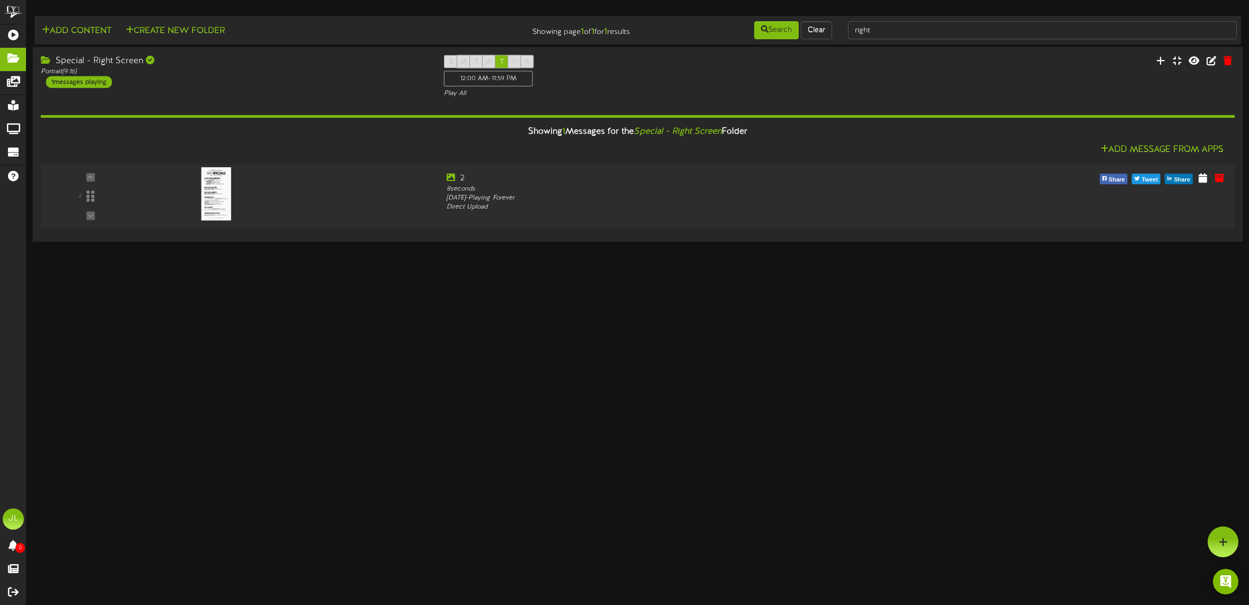
click at [1169, 61] on div at bounding box center [1142, 62] width 202 height 14
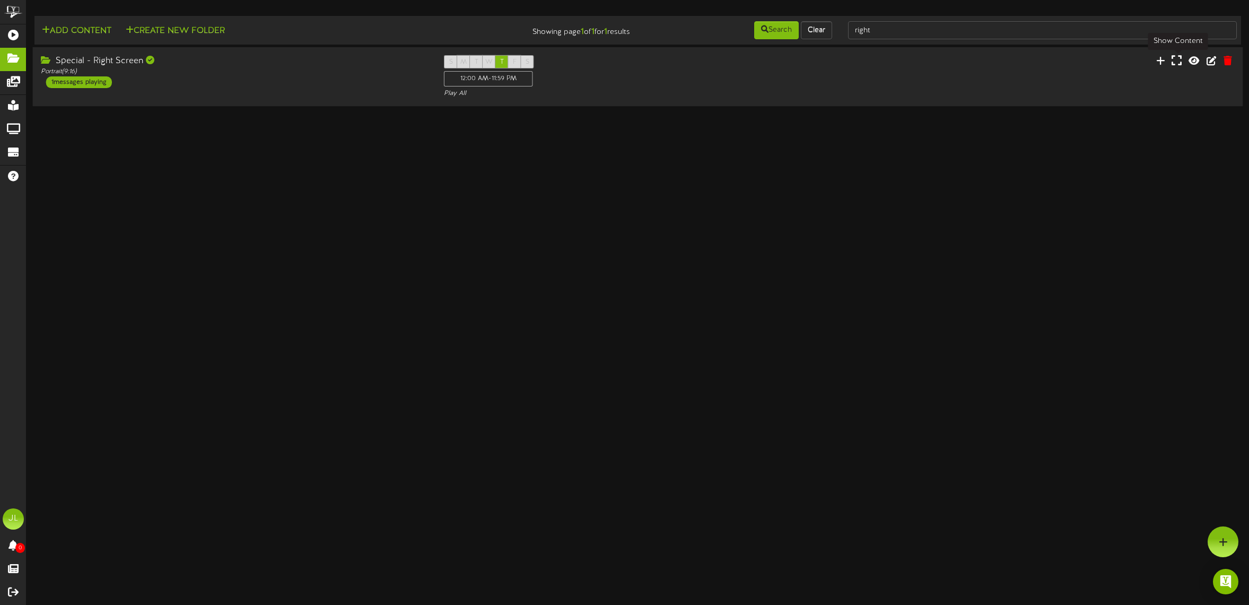
click at [1175, 60] on icon at bounding box center [1177, 61] width 10 height 12
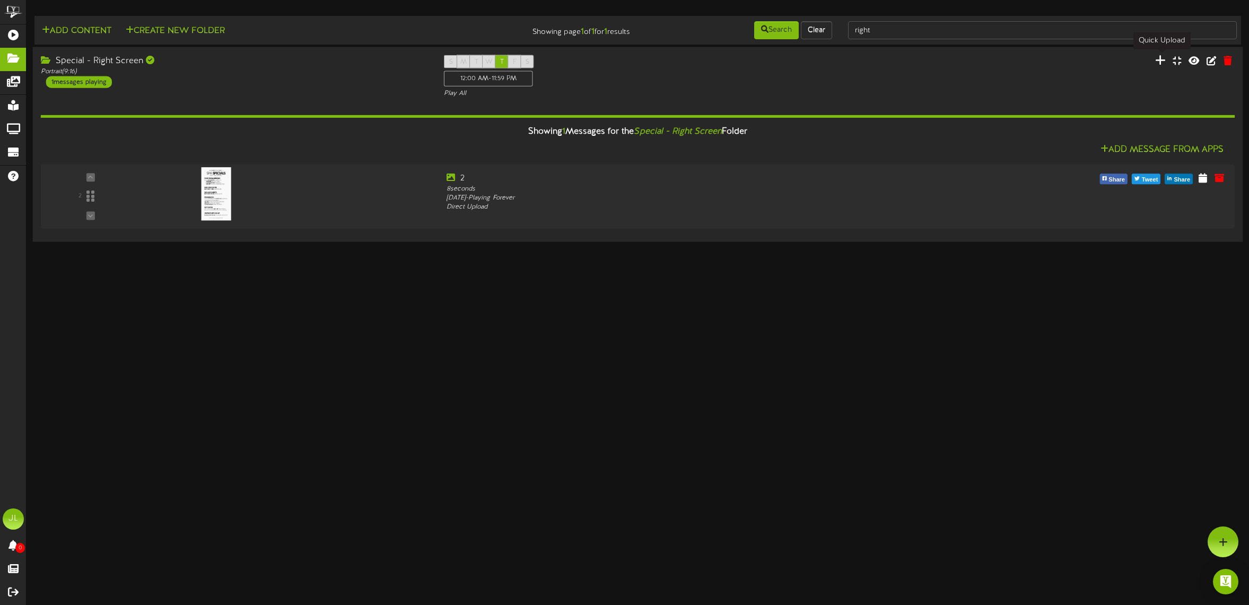
click at [1162, 63] on icon at bounding box center [1160, 60] width 11 height 12
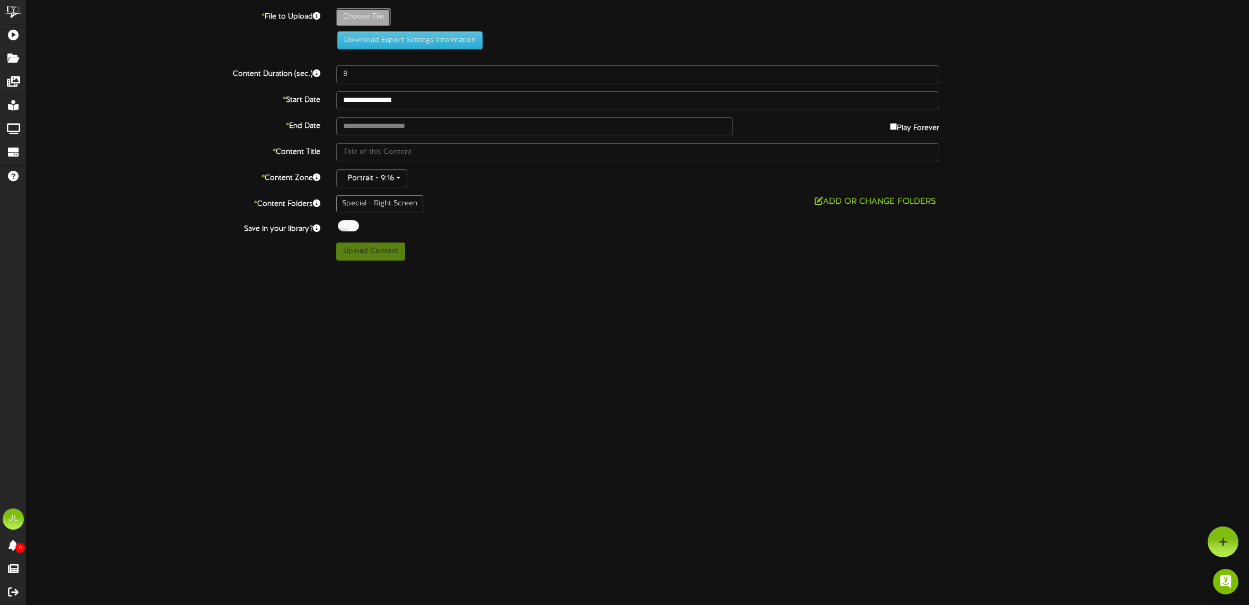
type input "**********"
type input "1"
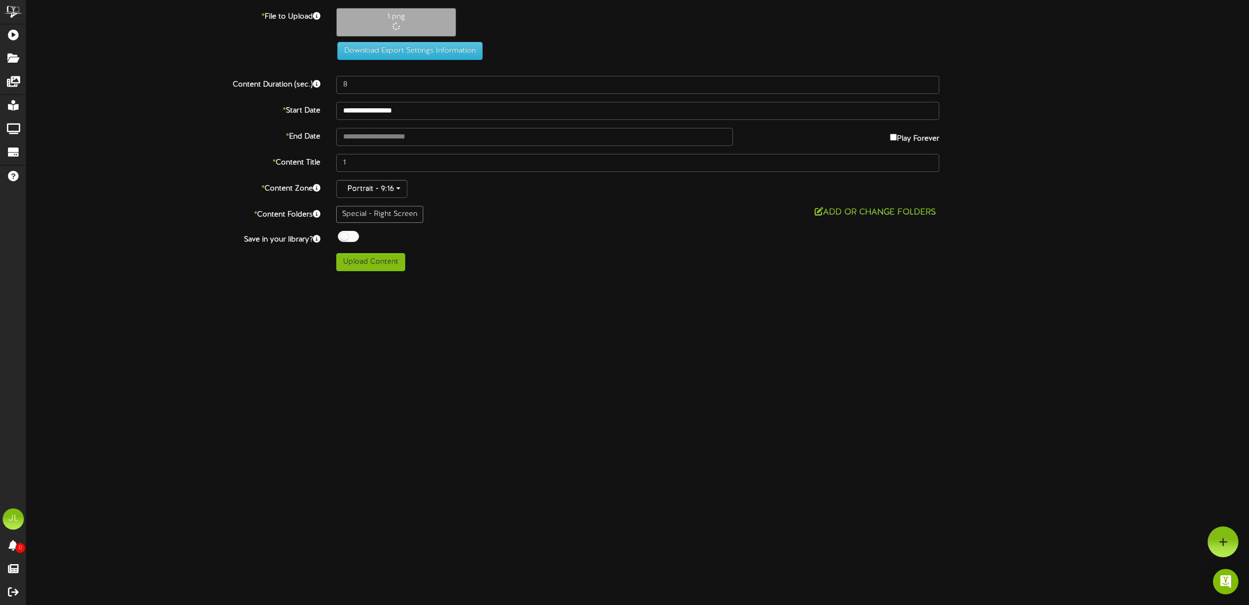
click at [360, 240] on div "Off On" at bounding box center [638, 238] width 604 height 14
click at [345, 239] on div at bounding box center [348, 236] width 21 height 11
click at [378, 262] on button "Upload Content" at bounding box center [370, 262] width 69 height 18
type input "**********"
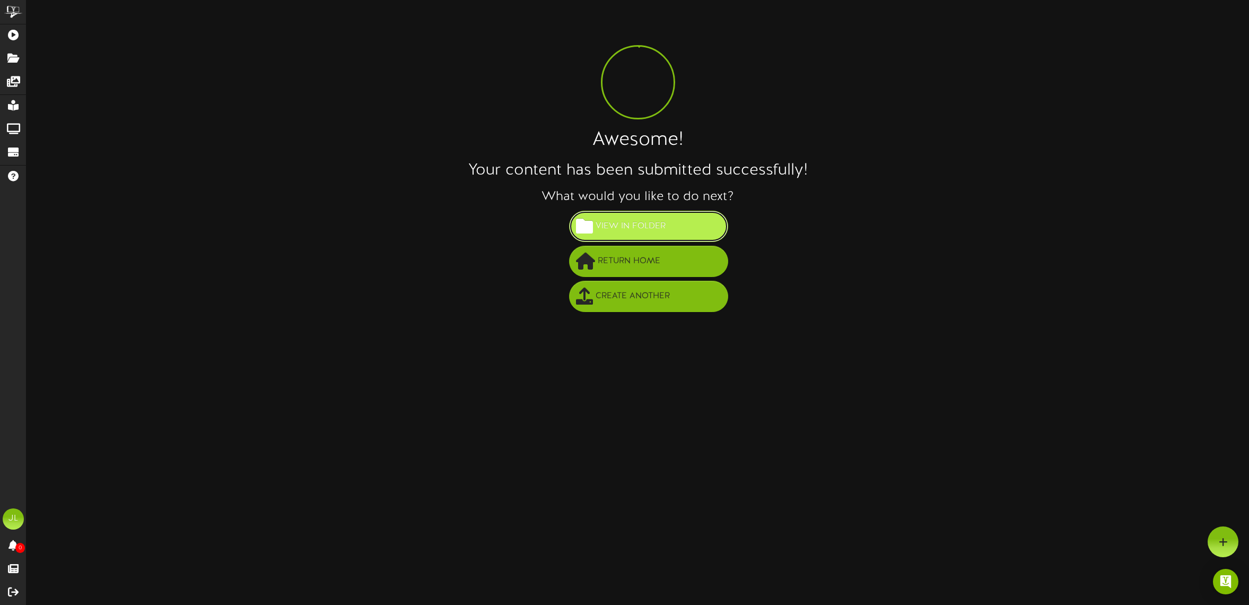
click at [631, 235] on span "View in Folder" at bounding box center [630, 226] width 75 height 18
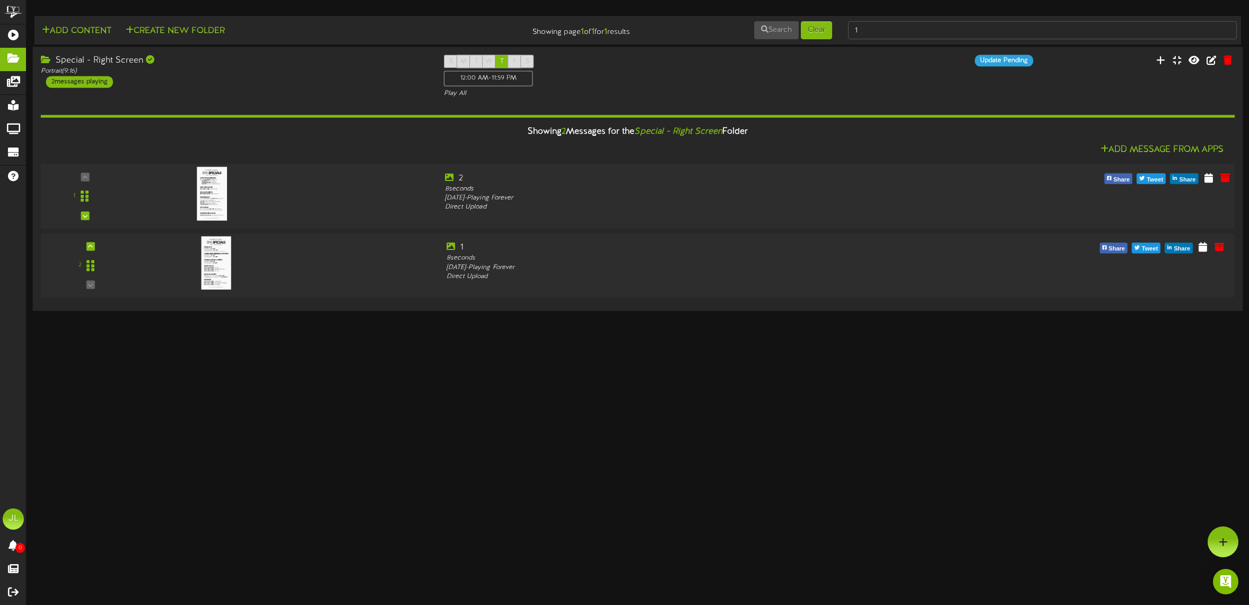
click at [270, 216] on div "1 2 8 seconds" at bounding box center [637, 196] width 1206 height 48
click at [274, 248] on div at bounding box center [286, 260] width 302 height 38
click at [282, 201] on div at bounding box center [286, 191] width 302 height 38
click at [1225, 251] on icon at bounding box center [1225, 246] width 12 height 12
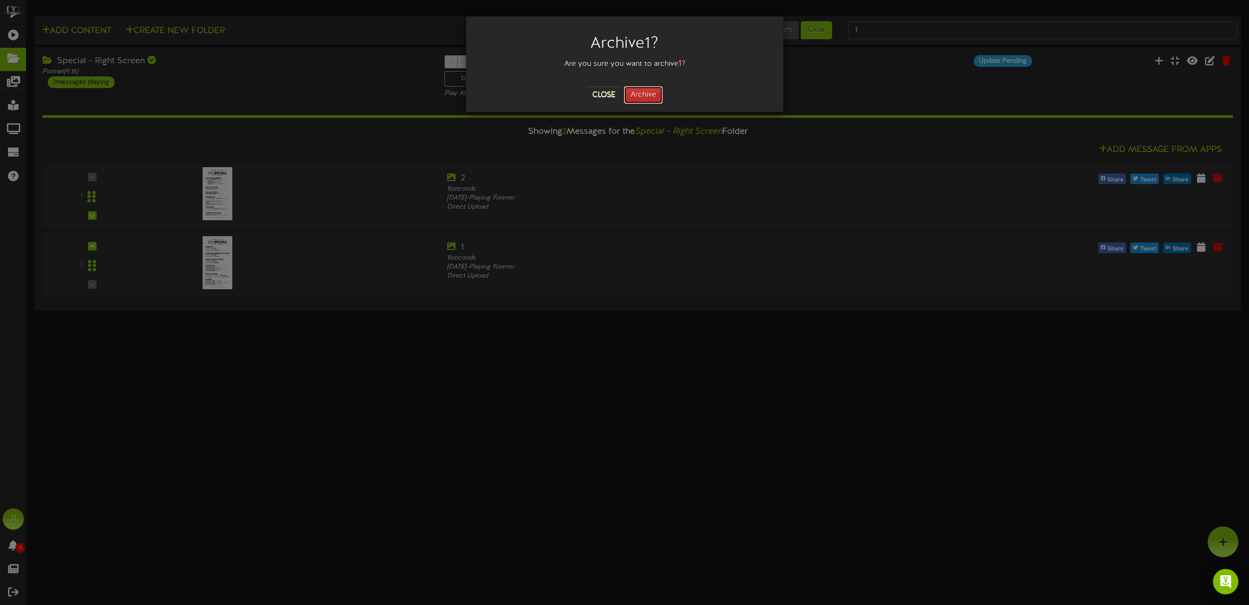
click at [647, 93] on button "Archive" at bounding box center [643, 95] width 39 height 18
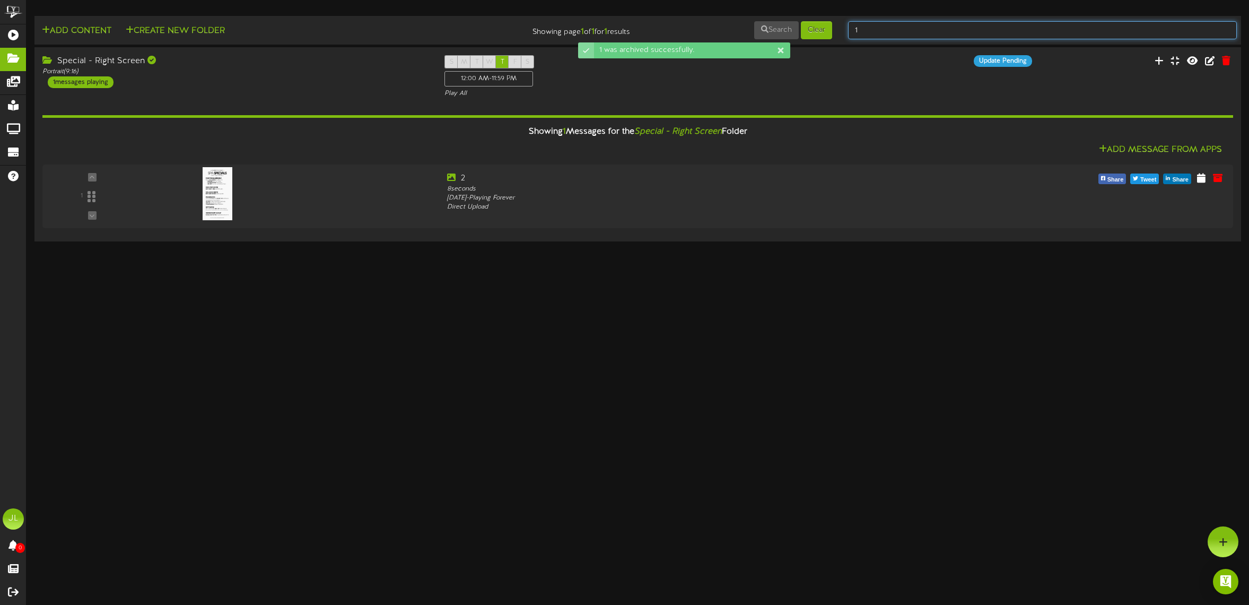
drag, startPoint x: 868, startPoint y: 30, endPoint x: 835, endPoint y: 30, distance: 32.4
click at [835, 30] on div "Add Content Create New Folder Showing page 1 of 1 for 1 results Search Clear 1" at bounding box center [638, 30] width 1214 height 20
type input "special"
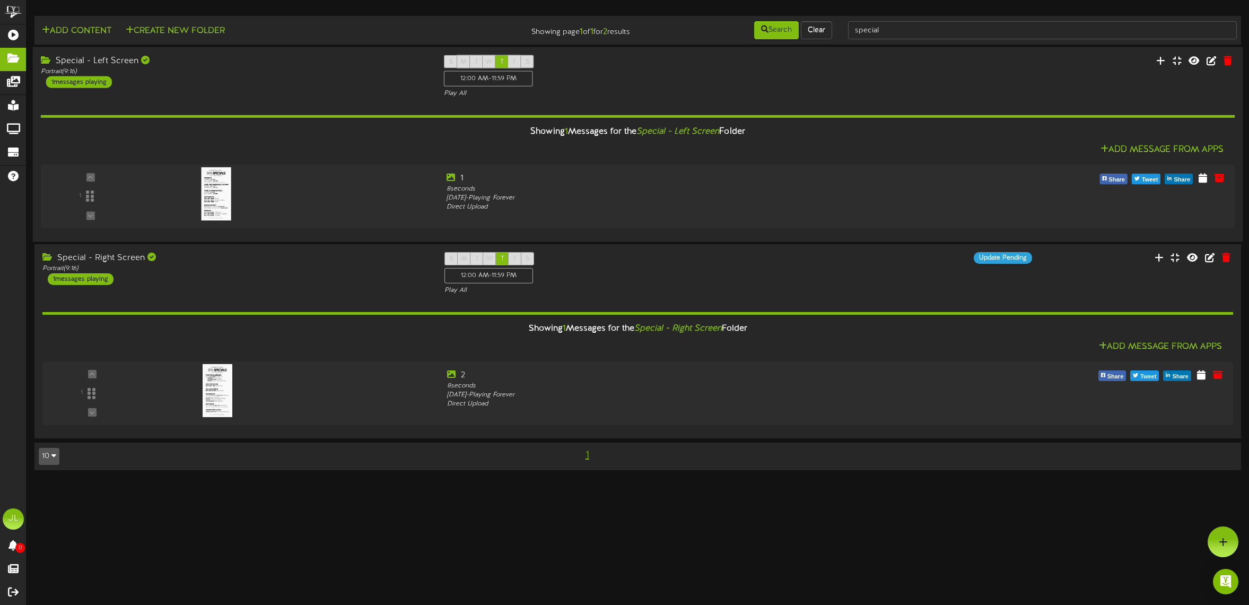
click at [372, 155] on div "Add Message From Apps" at bounding box center [638, 149] width 1195 height 13
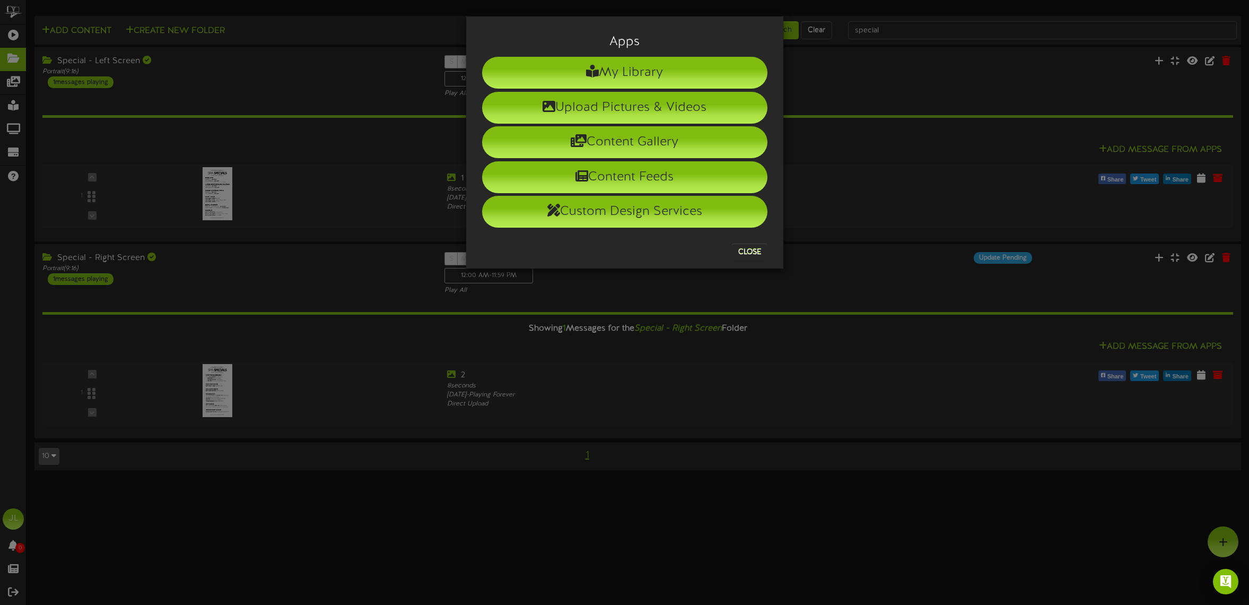
drag, startPoint x: 938, startPoint y: 175, endPoint x: 945, endPoint y: 173, distance: 7.0
click at [938, 175] on div "Apps My Library Upload Pictures & Videos Content Gallery Content Feeds Custom D…" at bounding box center [624, 302] width 1249 height 605
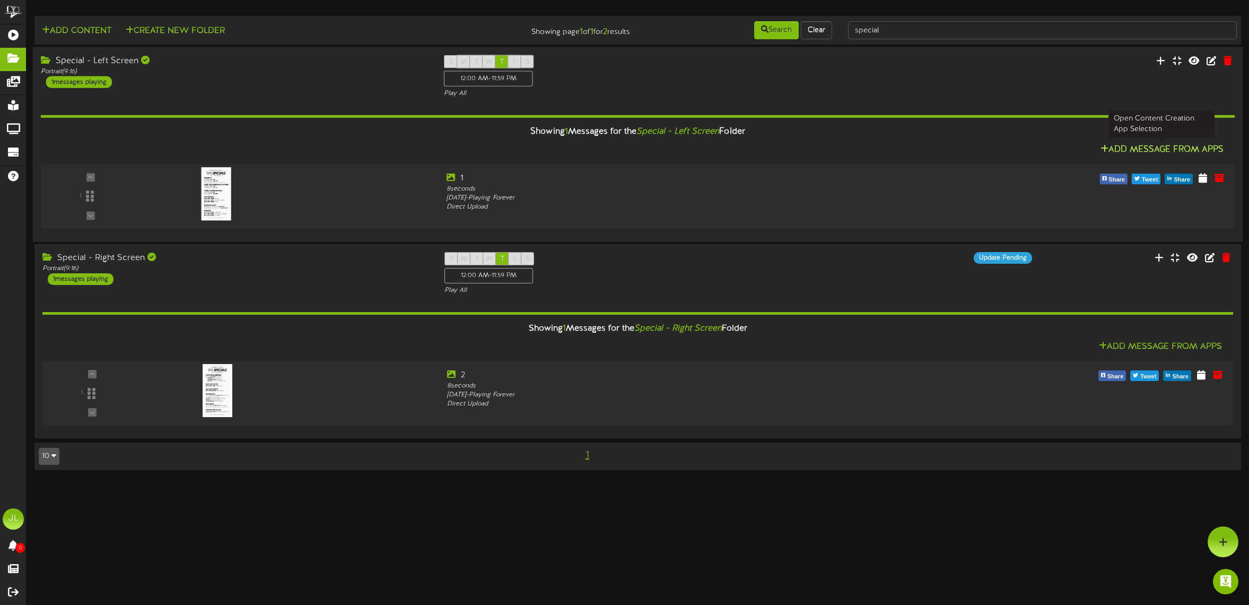
click at [1116, 149] on button "Add Message From Apps" at bounding box center [1162, 149] width 130 height 13
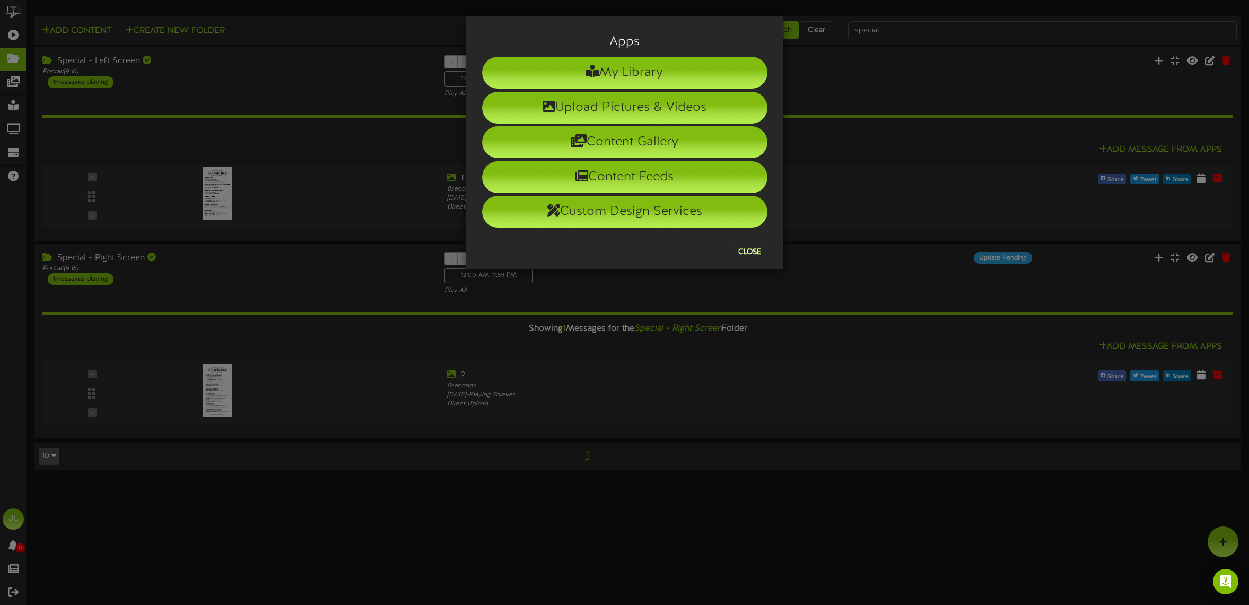
click at [1066, 168] on div "Apps My Library Upload Pictures & Videos Content Gallery Content Feeds Custom D…" at bounding box center [624, 302] width 1249 height 605
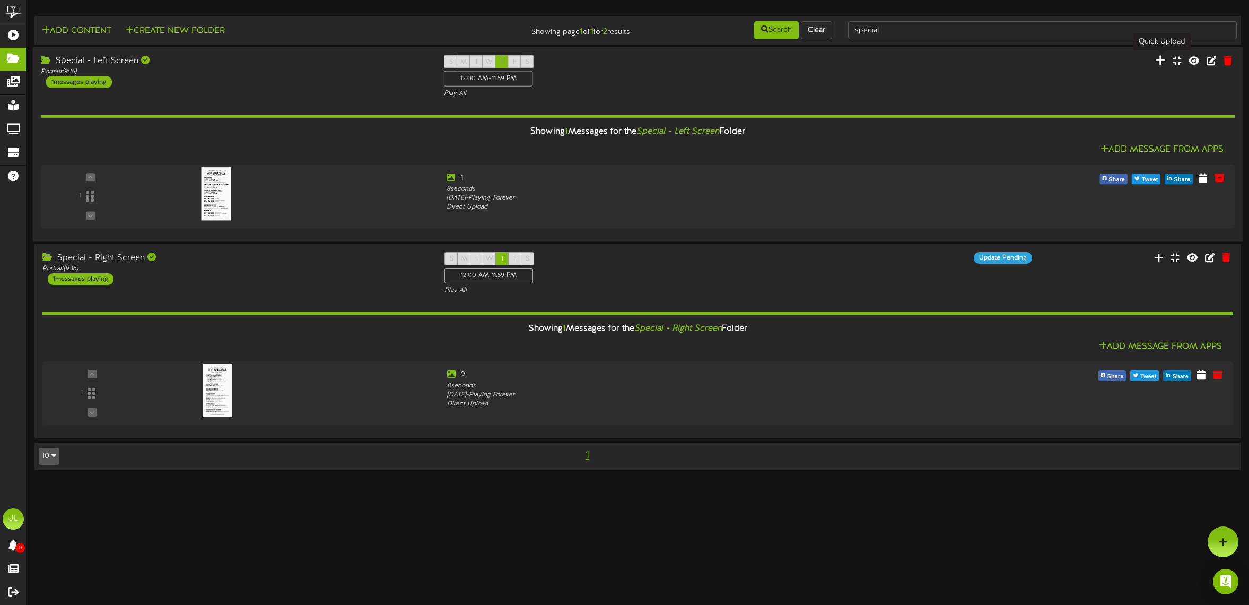
click at [1165, 56] on icon at bounding box center [1160, 60] width 11 height 12
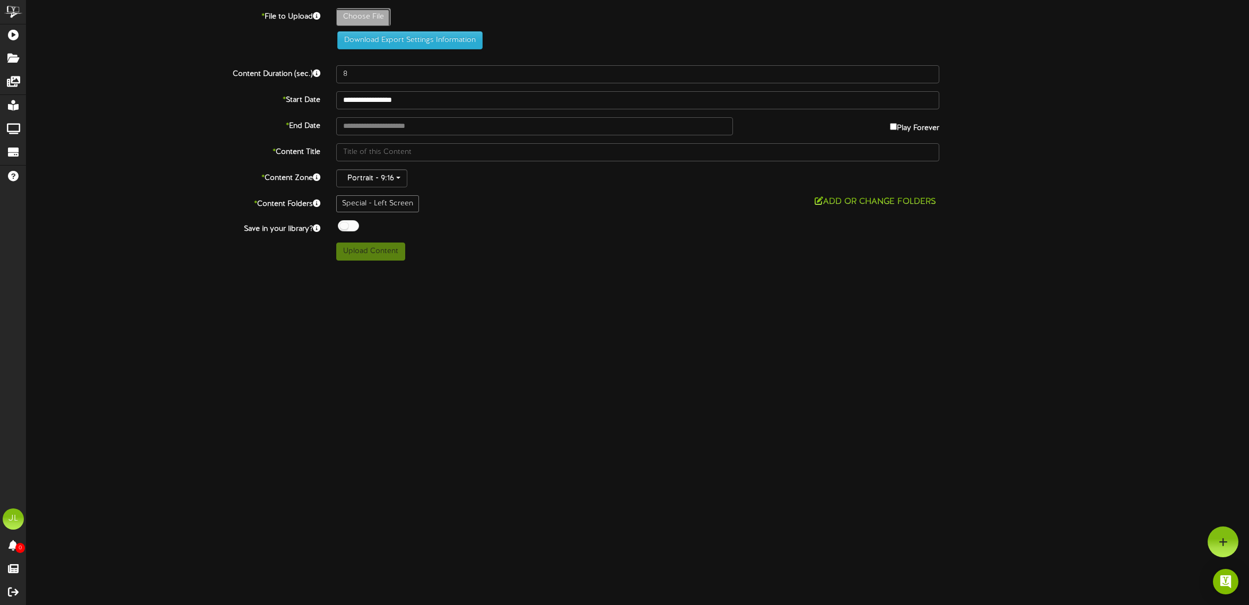
type input "**********"
type input "1"
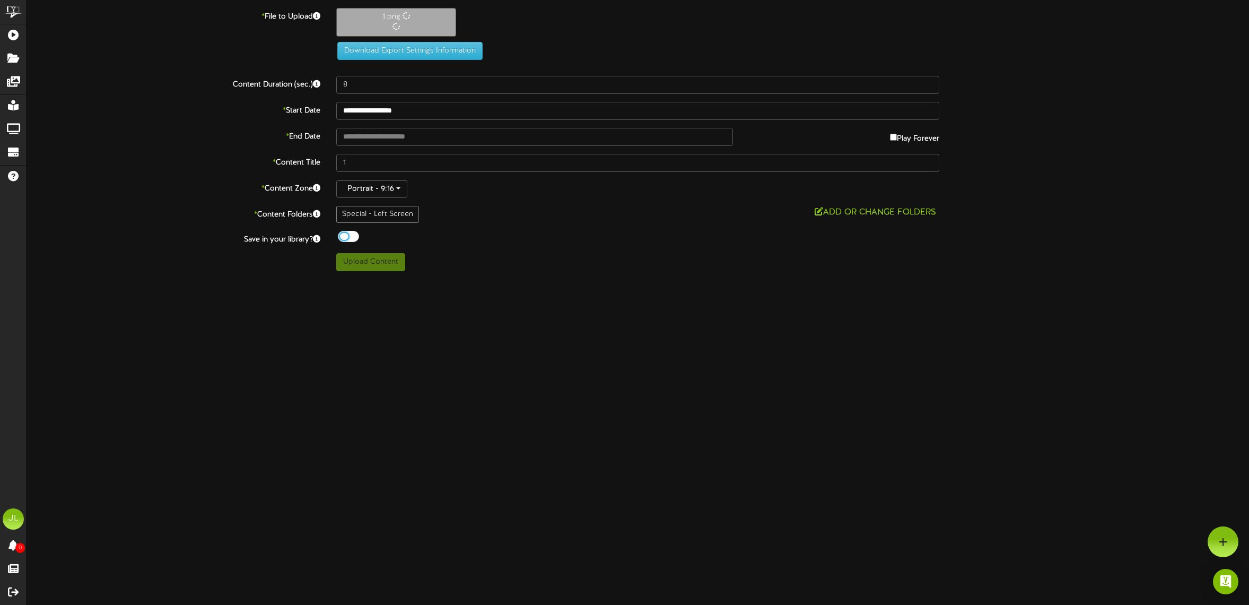
drag, startPoint x: 349, startPoint y: 238, endPoint x: 372, endPoint y: 248, distance: 25.2
click at [350, 238] on div at bounding box center [348, 236] width 21 height 11
click at [380, 263] on button "Upload Content" at bounding box center [370, 262] width 69 height 18
type input "**********"
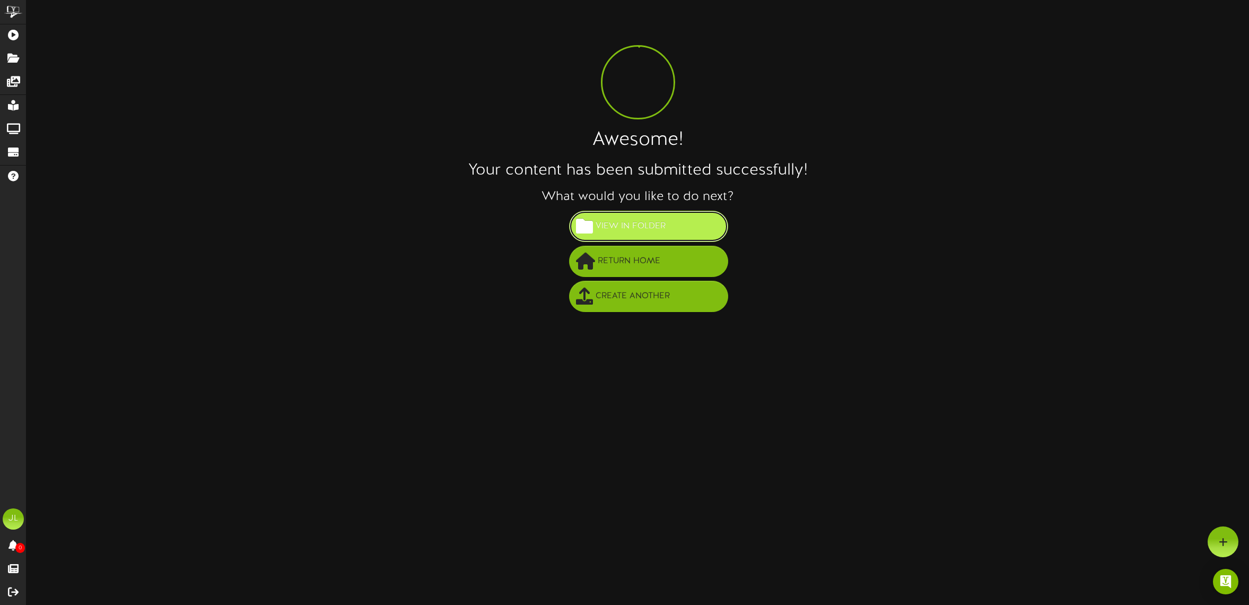
click at [665, 232] on span "View in Folder" at bounding box center [630, 226] width 75 height 18
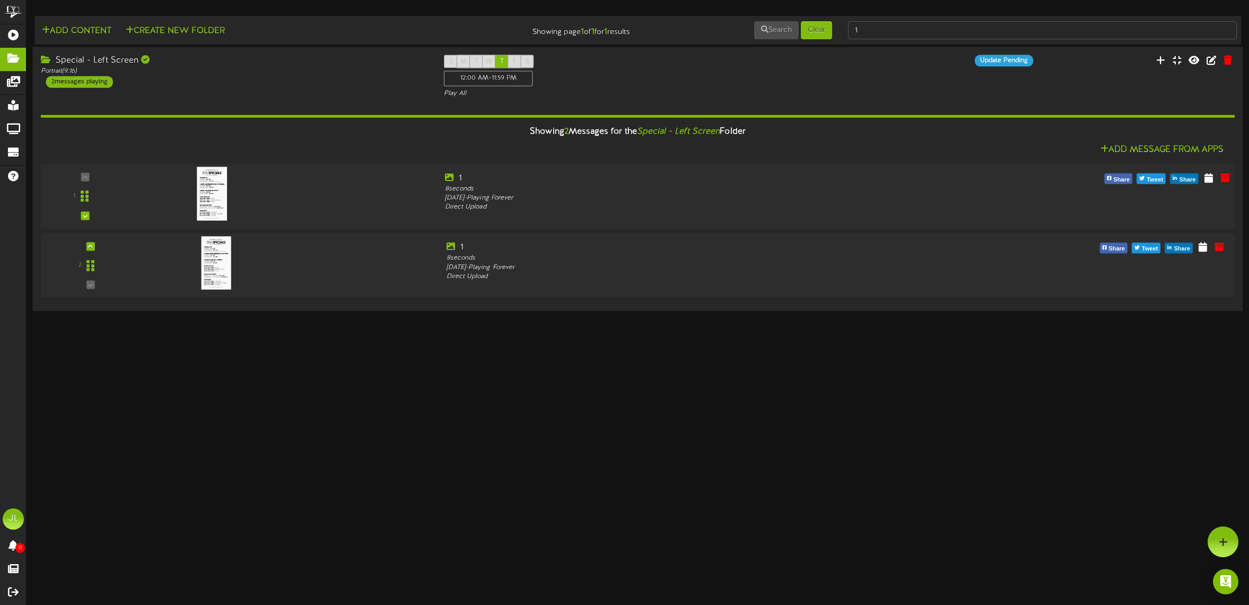
click at [288, 184] on div at bounding box center [286, 191] width 302 height 38
click at [478, 274] on div "Direct Upload" at bounding box center [688, 276] width 486 height 9
click at [318, 206] on div at bounding box center [286, 191] width 302 height 38
click at [1230, 179] on icon at bounding box center [1225, 177] width 12 height 12
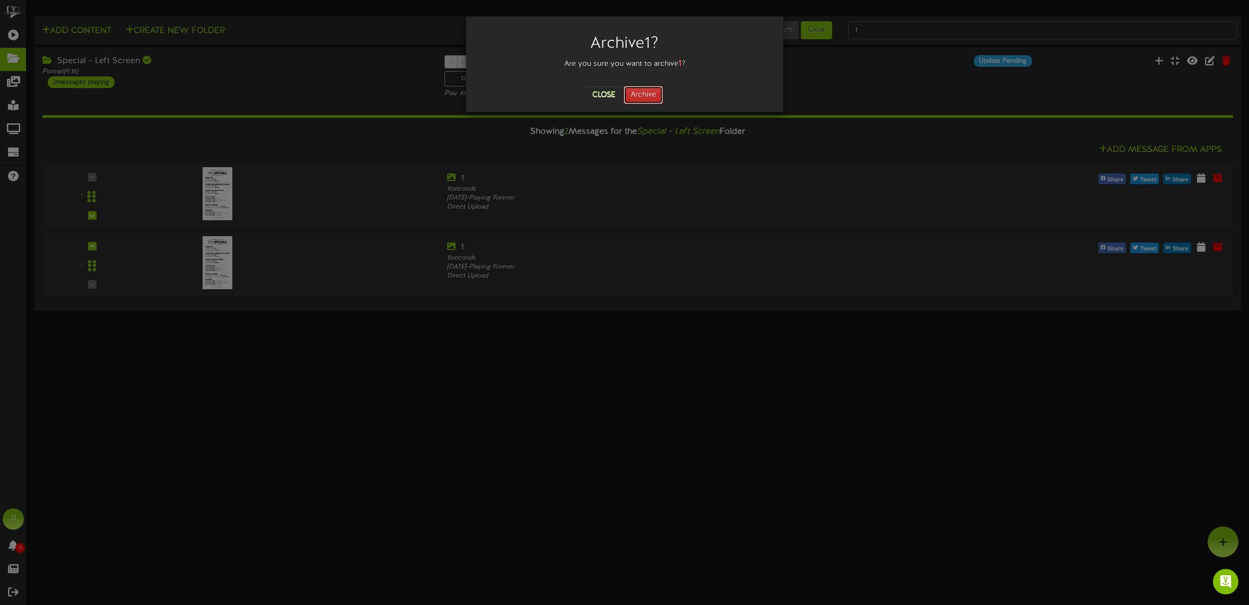
click at [644, 98] on button "Archive" at bounding box center [643, 95] width 39 height 18
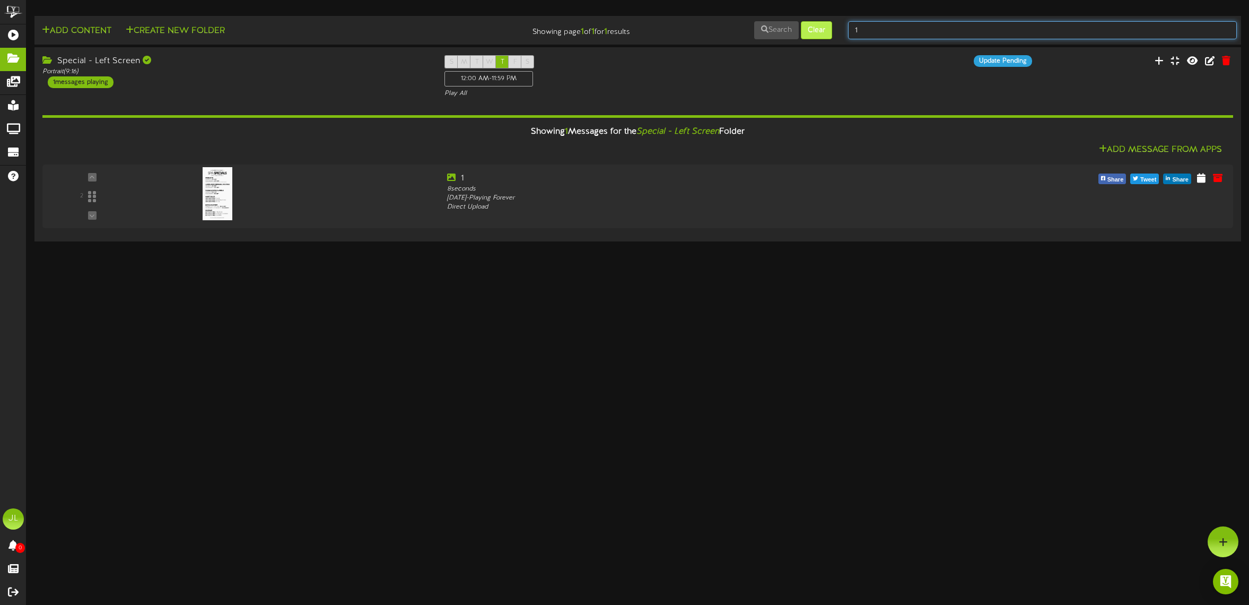
drag, startPoint x: 902, startPoint y: 32, endPoint x: 818, endPoint y: 31, distance: 83.8
click at [818, 31] on div "Add Content Create New Folder Showing page 1 of 1 for 1 results Search Clear 1" at bounding box center [638, 30] width 1214 height 20
type input "l"
type input "spa"
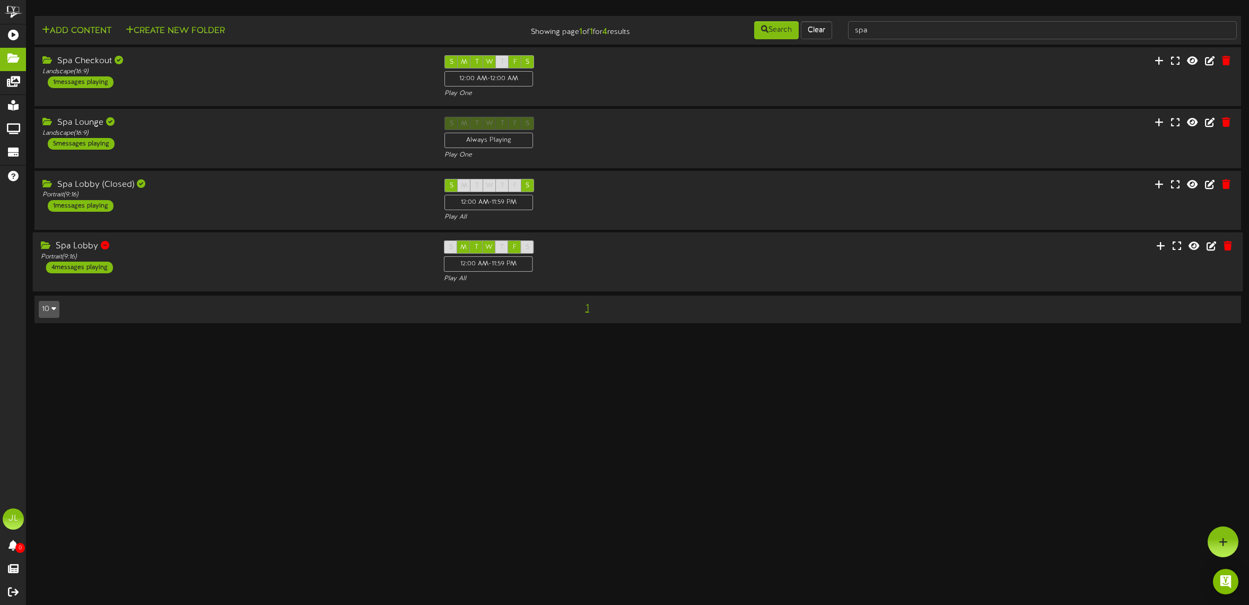
click at [209, 262] on div "Spa Lobby Portrait ( 9:16 ) 4 messages playing" at bounding box center [235, 256] width 404 height 33
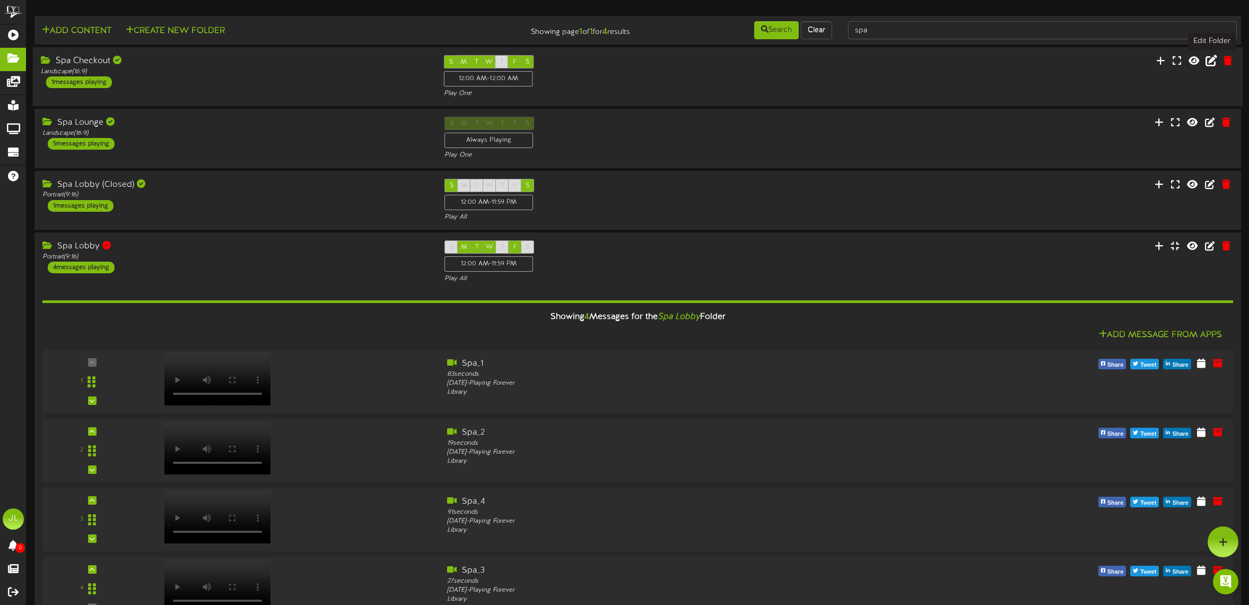
click at [1210, 59] on icon at bounding box center [1212, 61] width 12 height 12
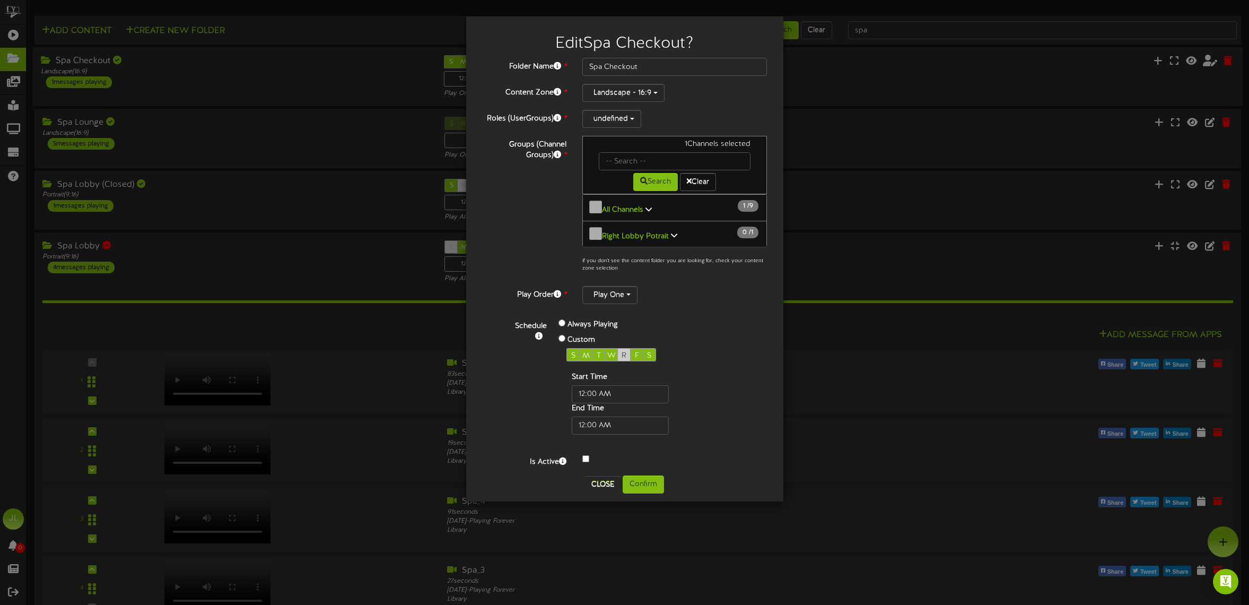
click at [620, 350] on div "R" at bounding box center [623, 354] width 13 height 13
click at [648, 478] on button "Confirm" at bounding box center [643, 484] width 41 height 18
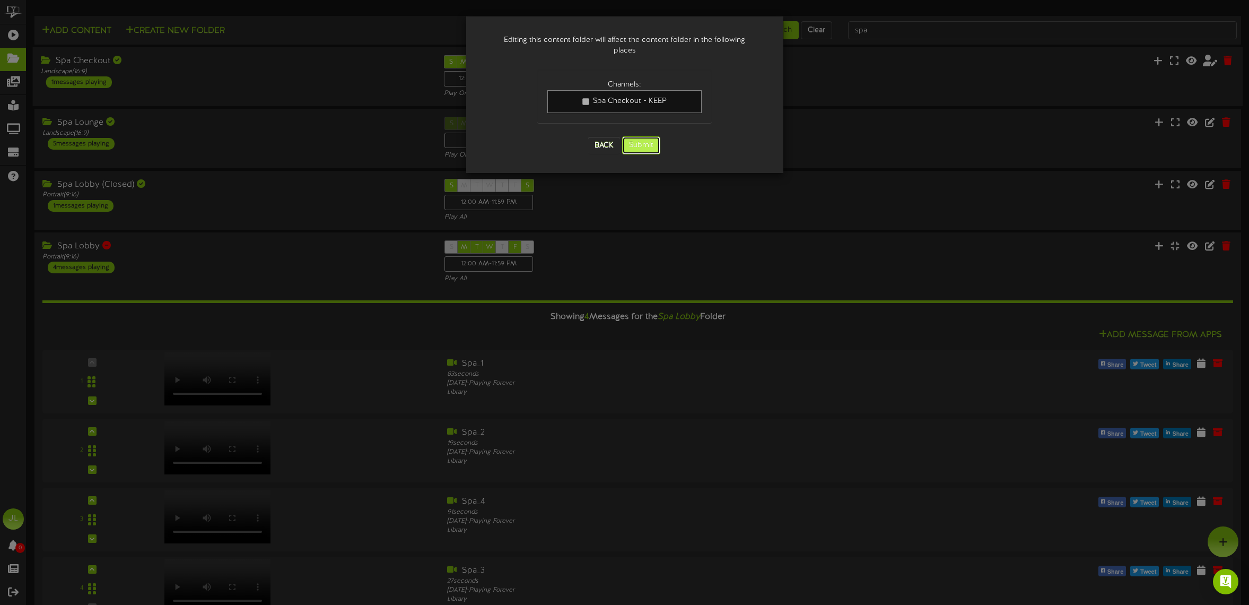
click at [638, 136] on button "Submit" at bounding box center [641, 145] width 38 height 18
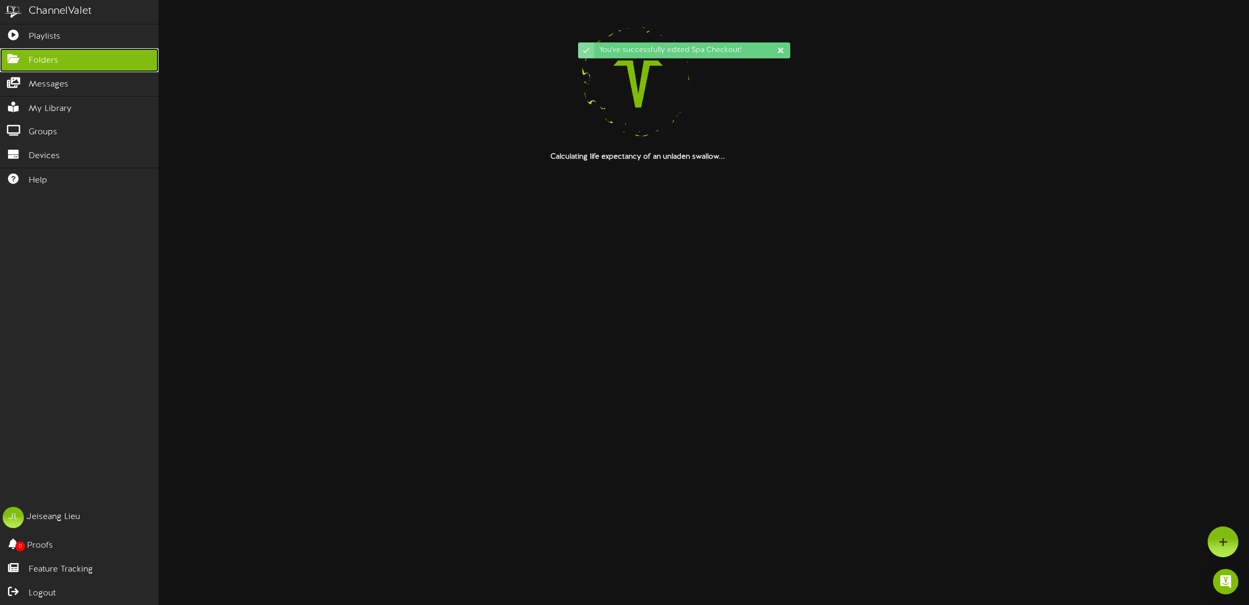
click at [17, 58] on icon at bounding box center [13, 58] width 27 height 8
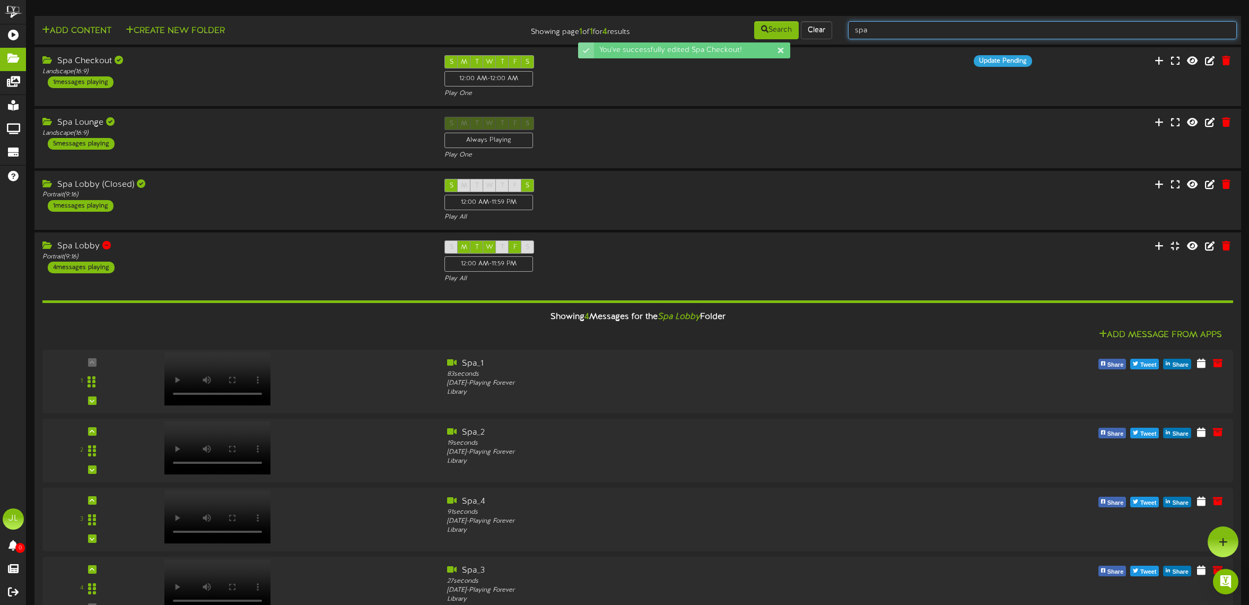
click at [912, 28] on input "spa" at bounding box center [1042, 30] width 389 height 18
